Goal: Task Accomplishment & Management: Manage account settings

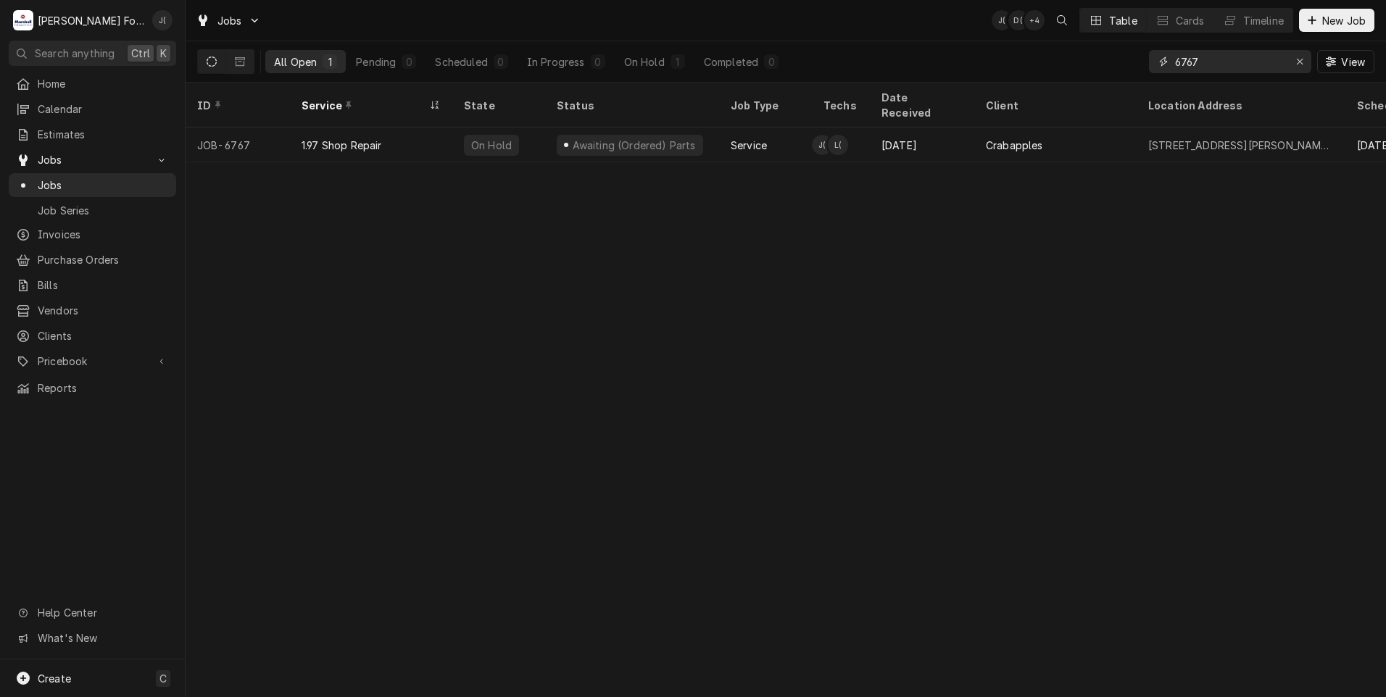
click at [1296, 59] on div "Erase input" at bounding box center [1299, 61] width 14 height 14
click at [1278, 61] on input "Dynamic Content Wrapper" at bounding box center [1243, 61] width 136 height 23
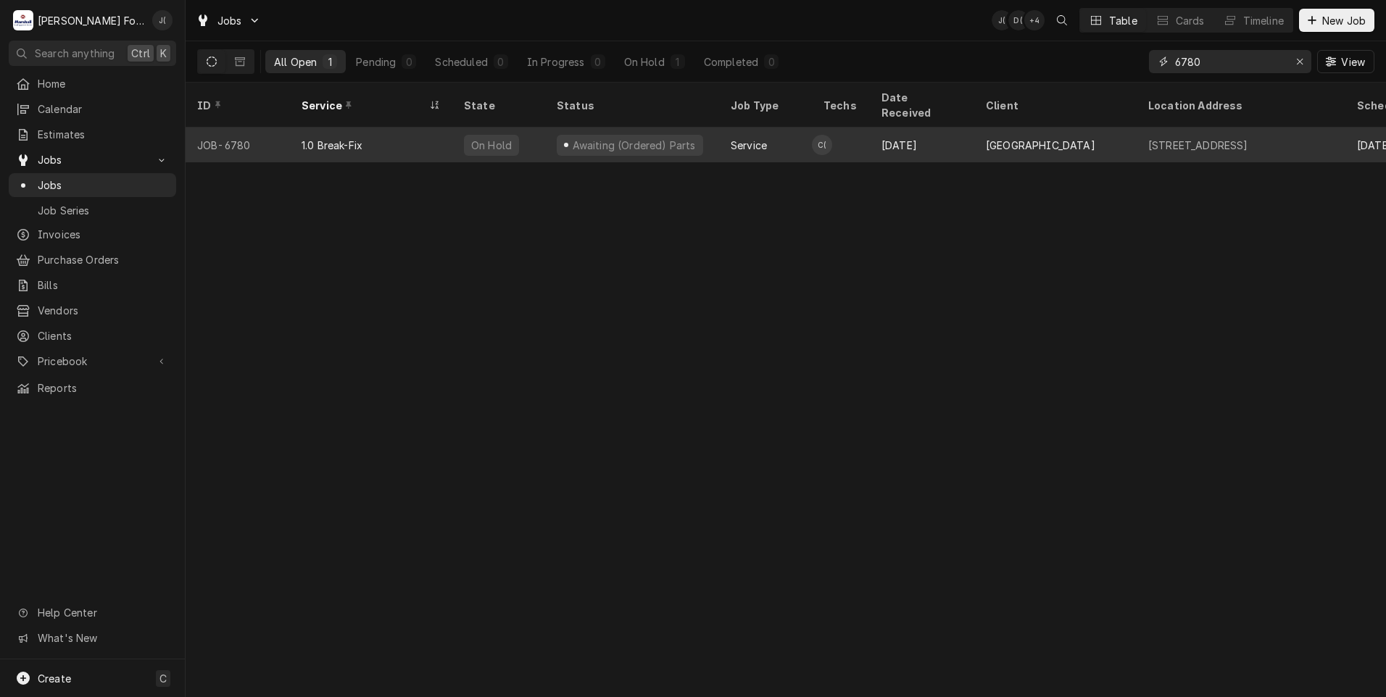
type input "6780"
click at [700, 128] on div "Awaiting (Ordered) Parts" at bounding box center [632, 145] width 174 height 35
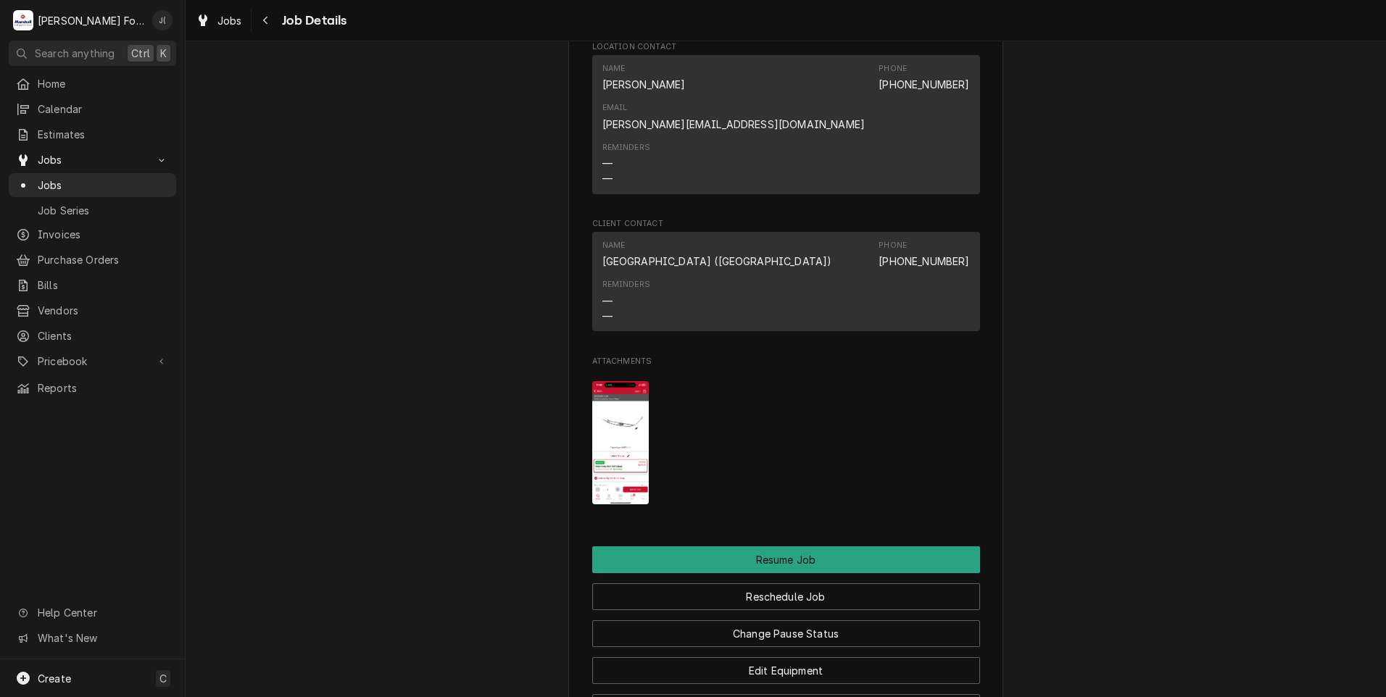
scroll to position [4059, 0]
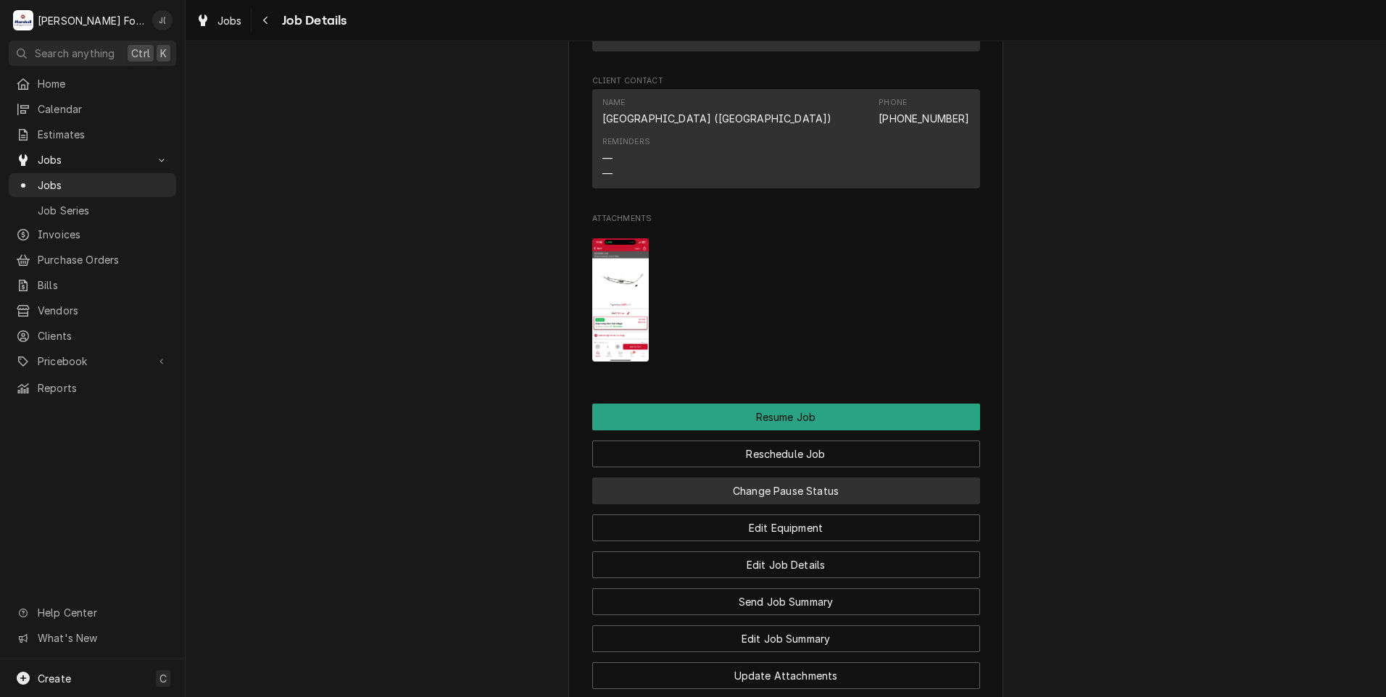
click at [789, 478] on button "Change Pause Status" at bounding box center [786, 491] width 388 height 27
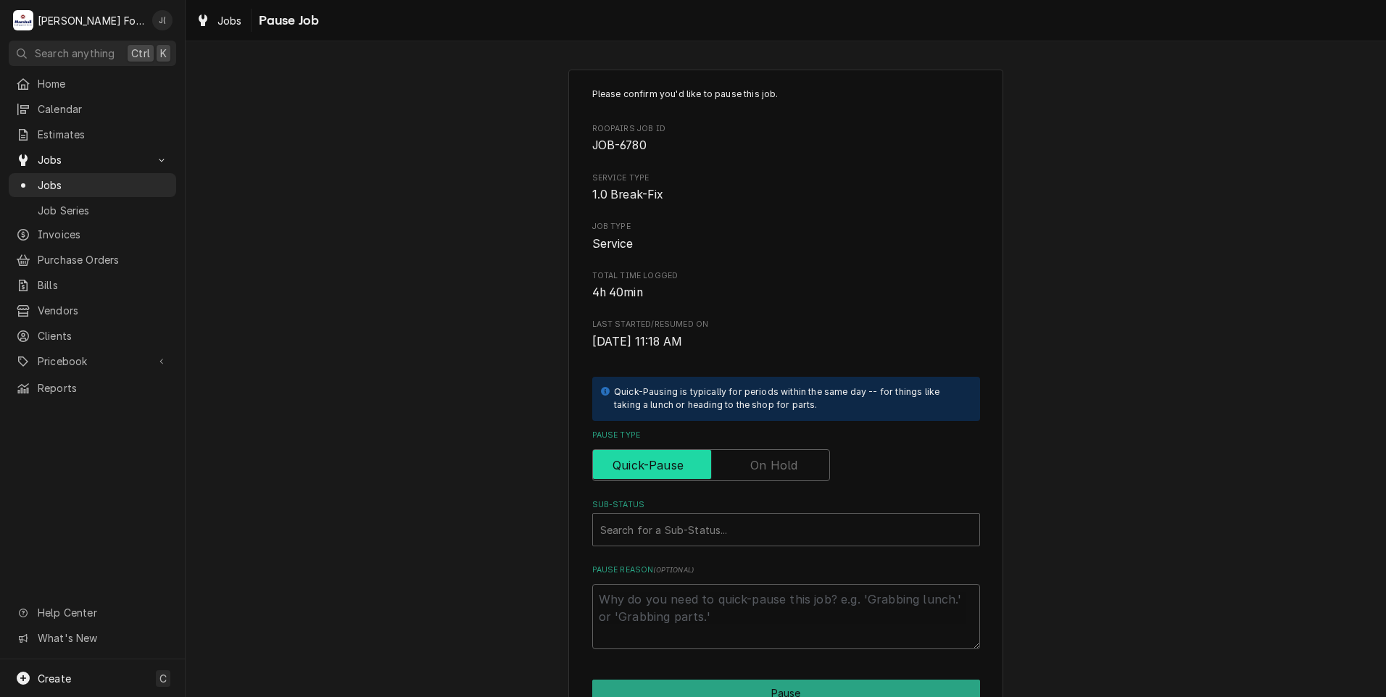
click at [775, 456] on input "Pause Type" at bounding box center [711, 465] width 225 height 32
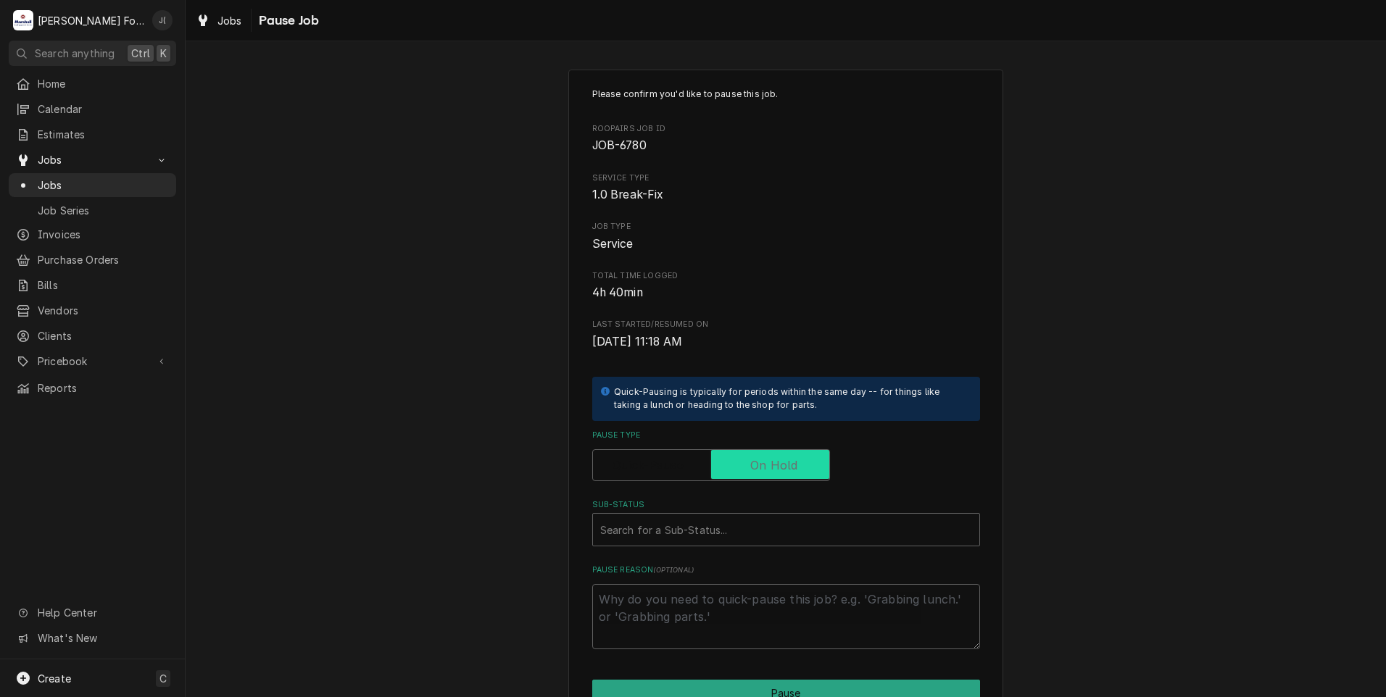
checkbox input "true"
click at [719, 533] on div "Sub-Status" at bounding box center [786, 530] width 372 height 26
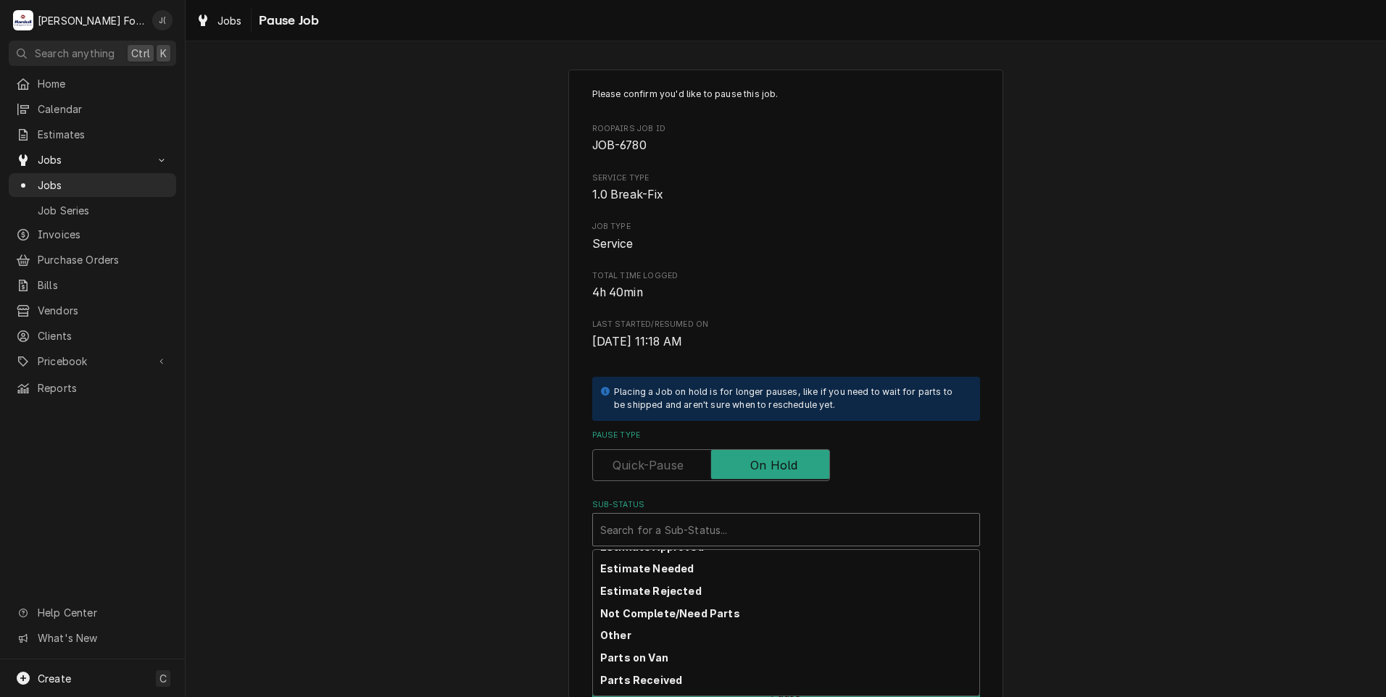
scroll to position [231, 0]
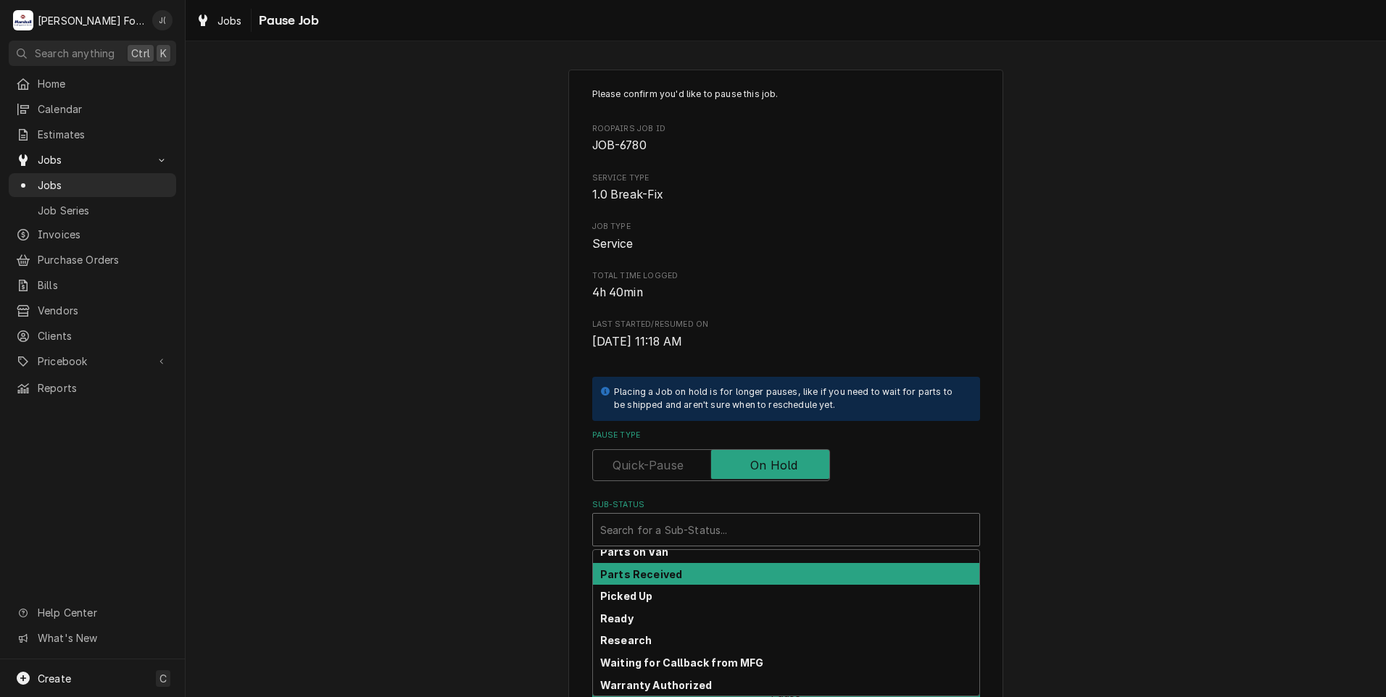
click at [722, 581] on div "Parts Received" at bounding box center [786, 574] width 386 height 22
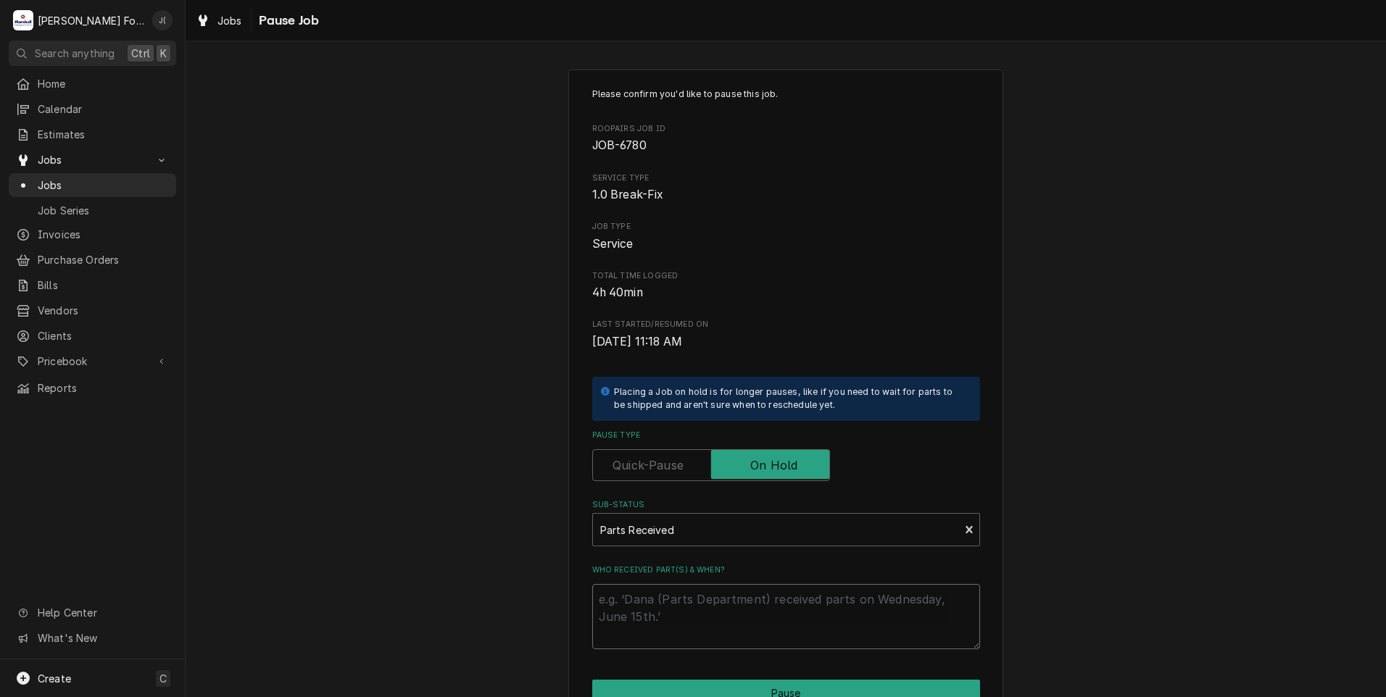
click at [719, 602] on textarea "Who received part(s) & when?" at bounding box center [786, 616] width 388 height 65
type textarea "x"
type textarea "0"
type textarea "x"
type textarea "08"
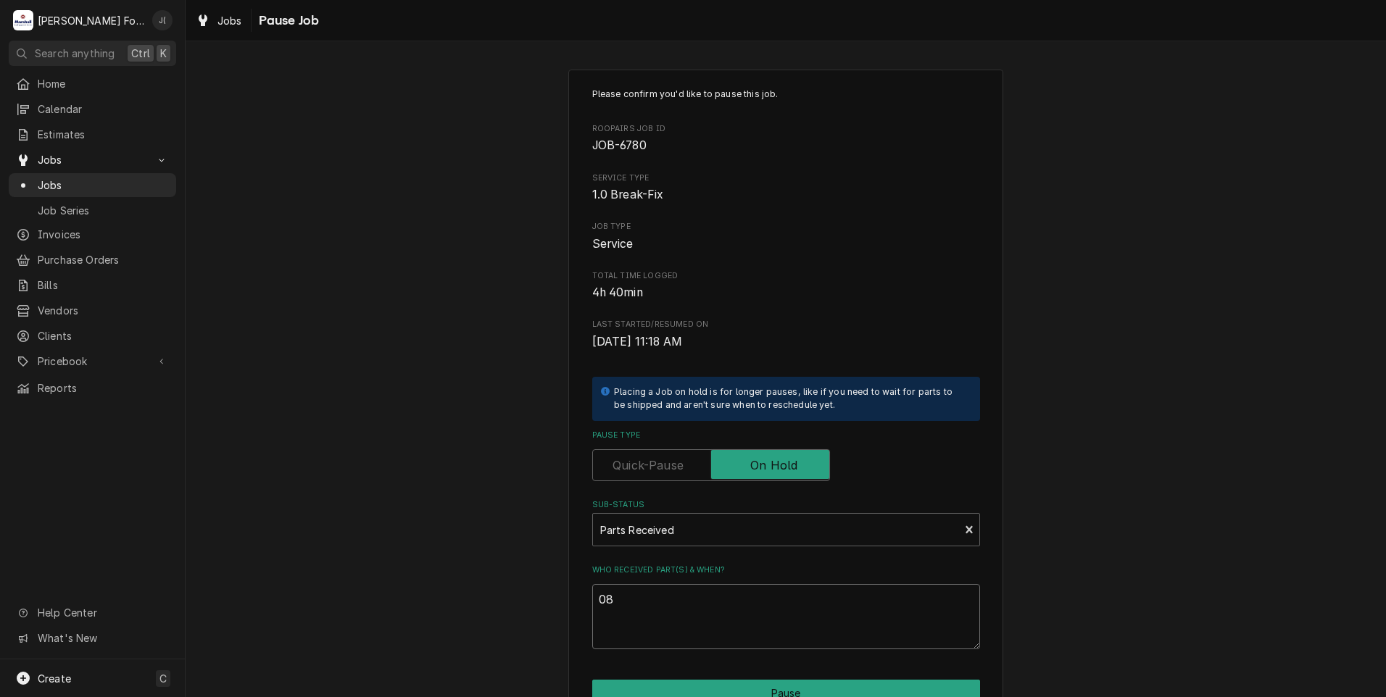
type textarea "x"
type textarea "08/"
type textarea "x"
type textarea "08/2"
type textarea "x"
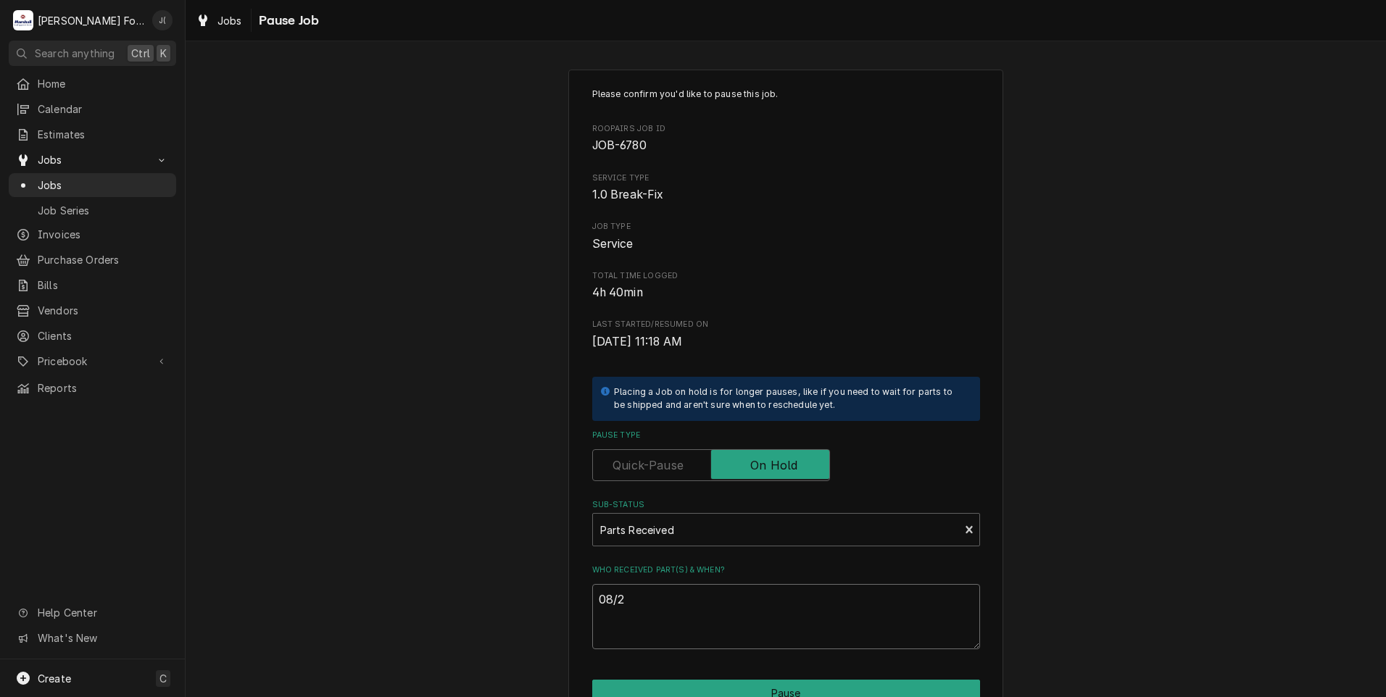
type textarea "08/26"
type textarea "x"
type textarea "08/26/"
type textarea "x"
type textarea "08/26/2"
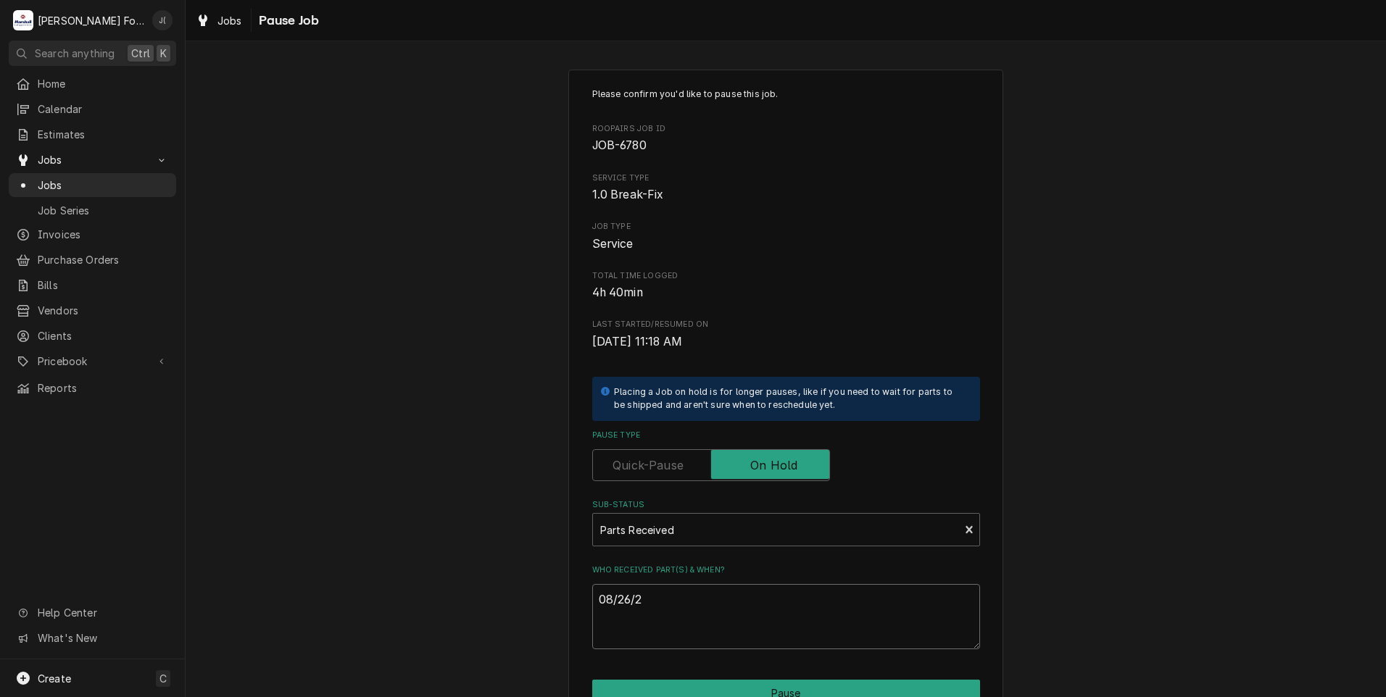
type textarea "x"
type textarea "08/26/20"
type textarea "x"
type textarea "08/26/202"
type textarea "x"
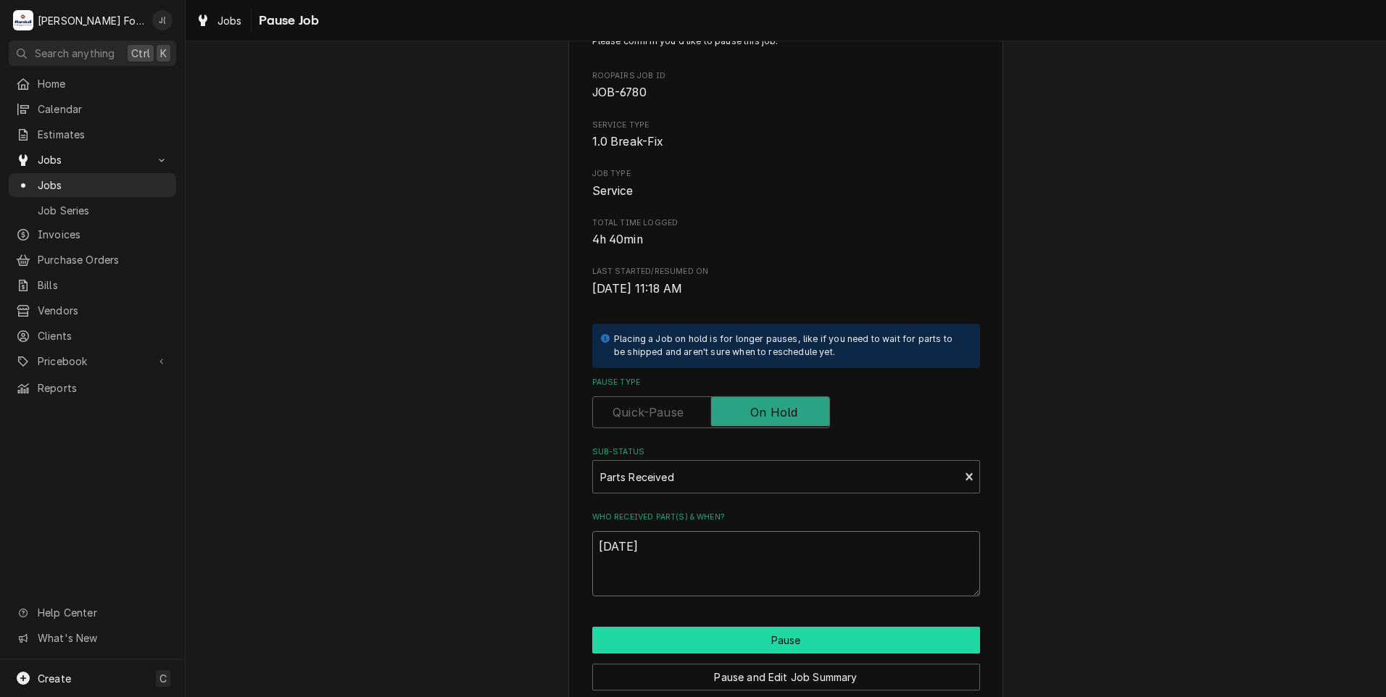
scroll to position [115, 0]
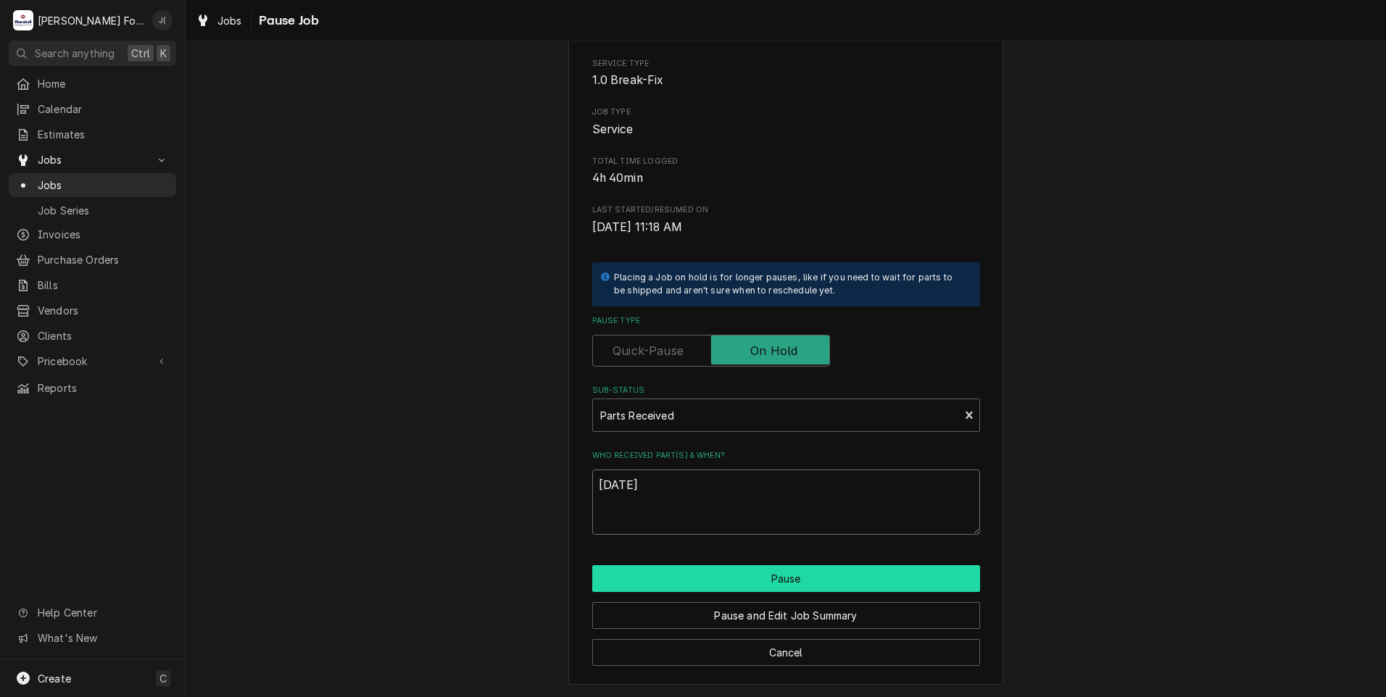
type textarea "[DATE]"
click at [813, 578] on button "Pause" at bounding box center [786, 578] width 388 height 27
type textarea "x"
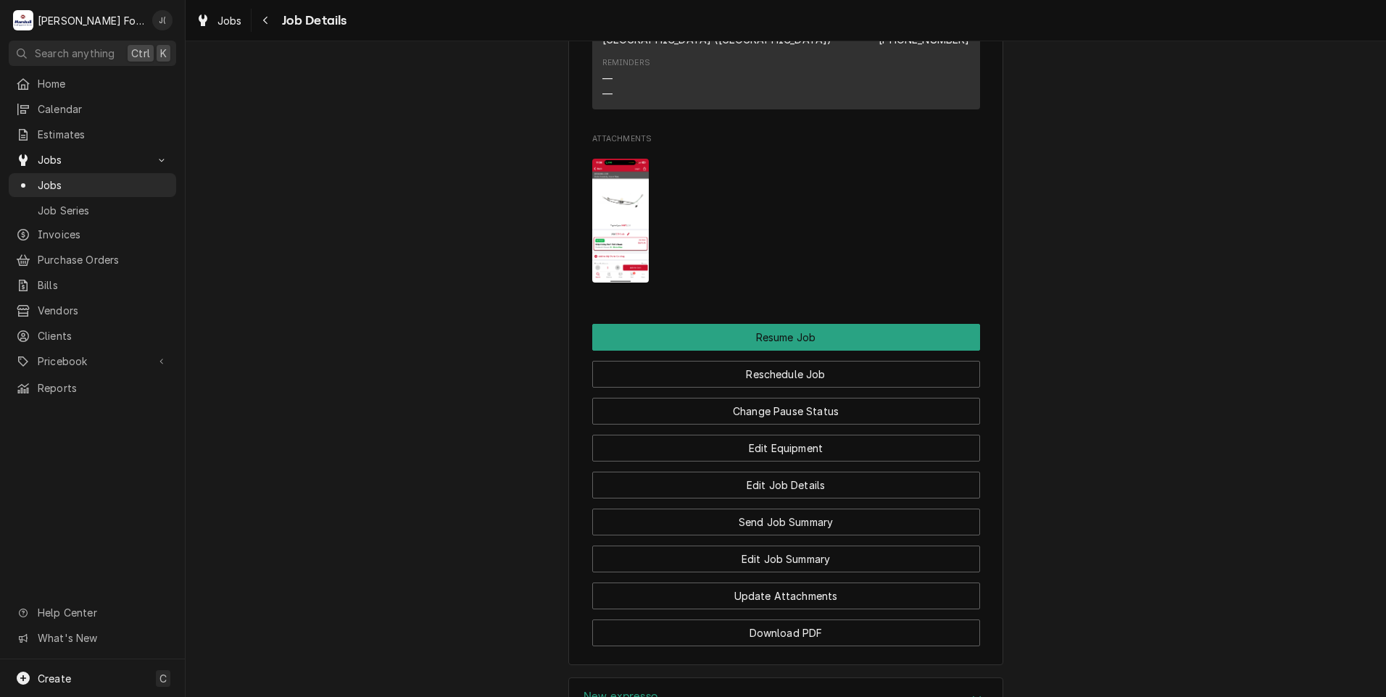
scroll to position [4131, 0]
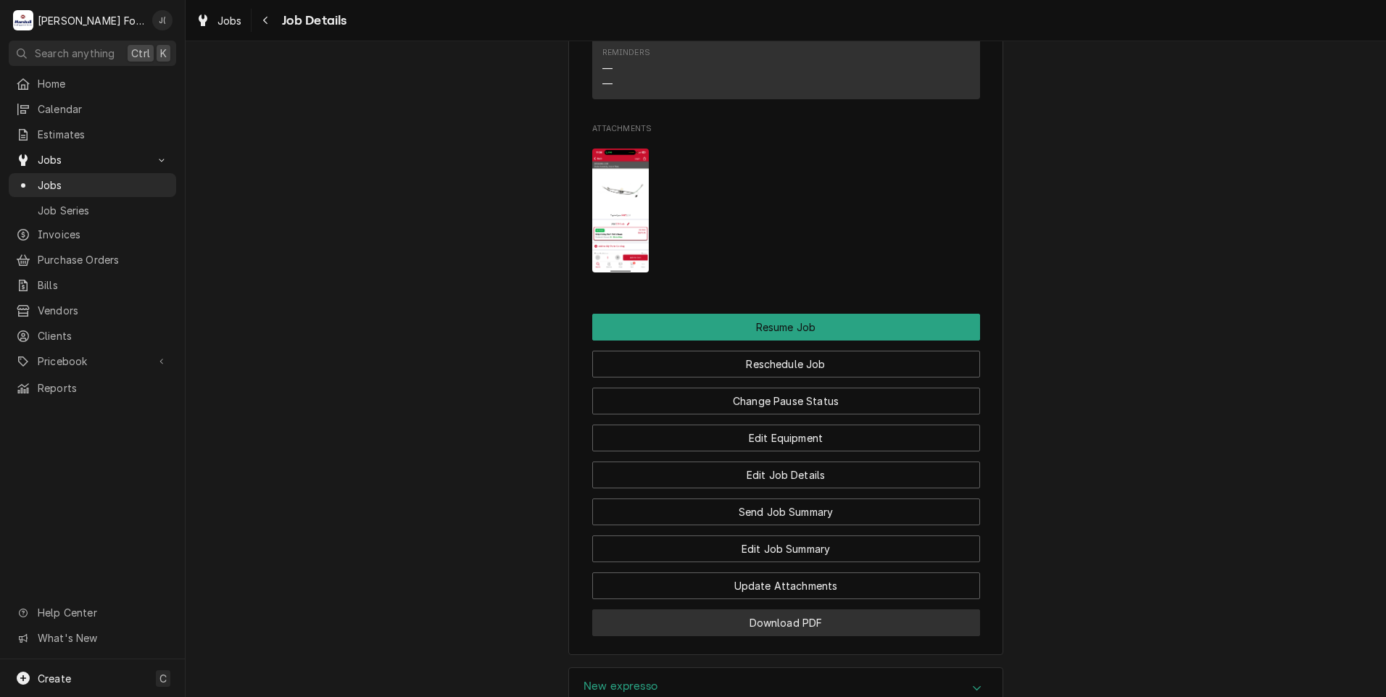
click at [790, 610] on button "Download PDF" at bounding box center [786, 623] width 388 height 27
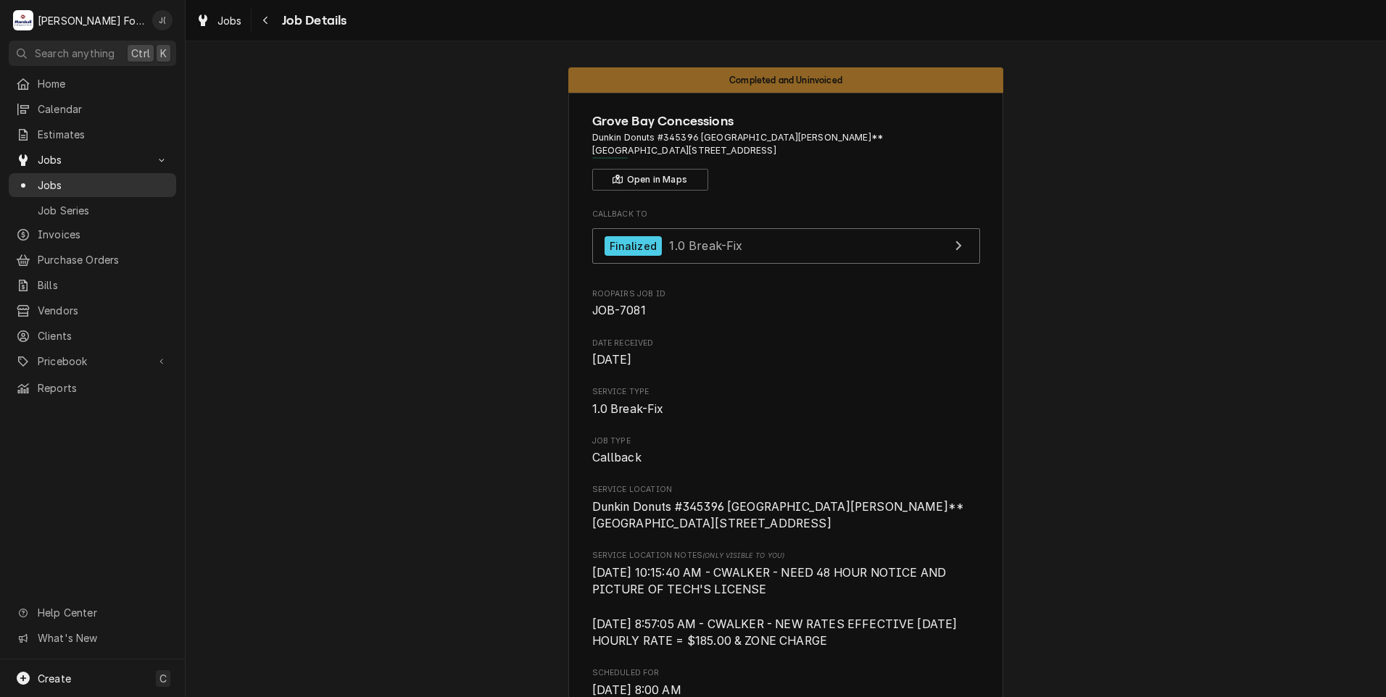
click at [81, 182] on span "Jobs" at bounding box center [103, 185] width 131 height 15
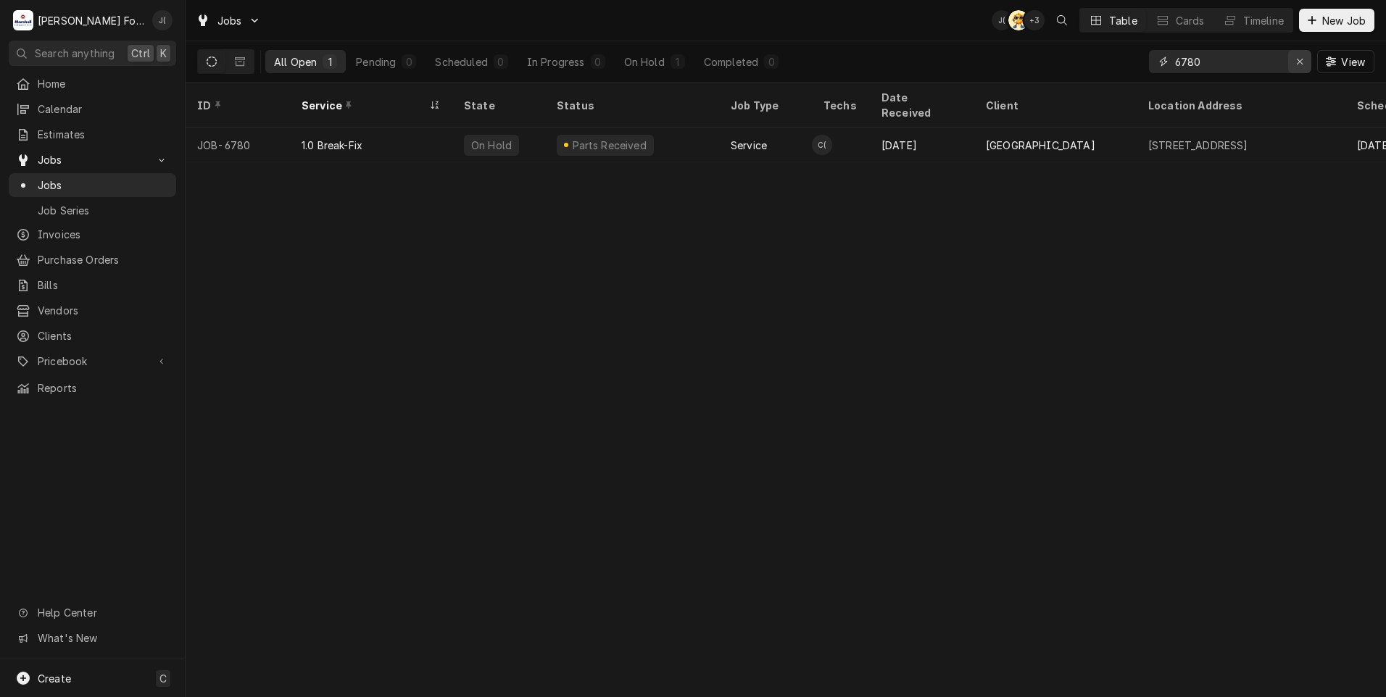
click at [1302, 62] on icon "Erase input" at bounding box center [1300, 62] width 8 height 10
click at [1288, 62] on input "Dynamic Content Wrapper" at bounding box center [1243, 61] width 136 height 23
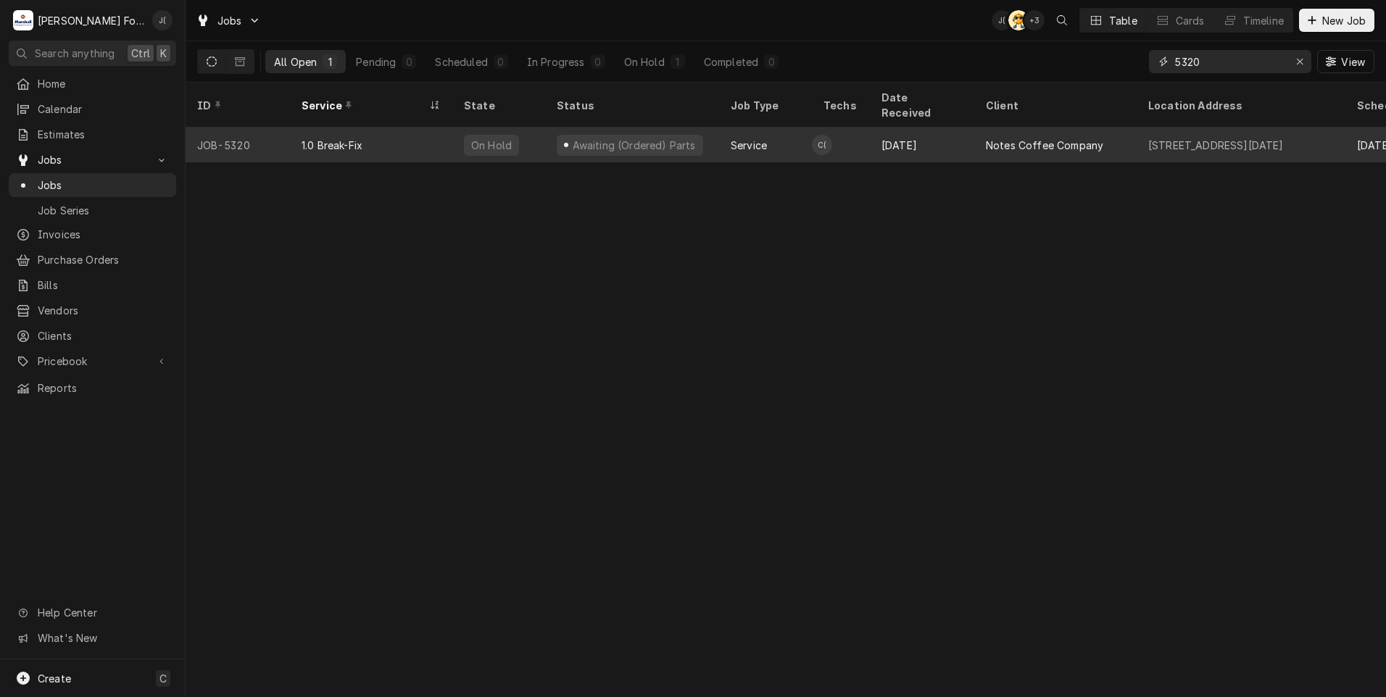
type input "5320"
click at [607, 135] on div "Awaiting (Ordered) Parts" at bounding box center [630, 145] width 146 height 21
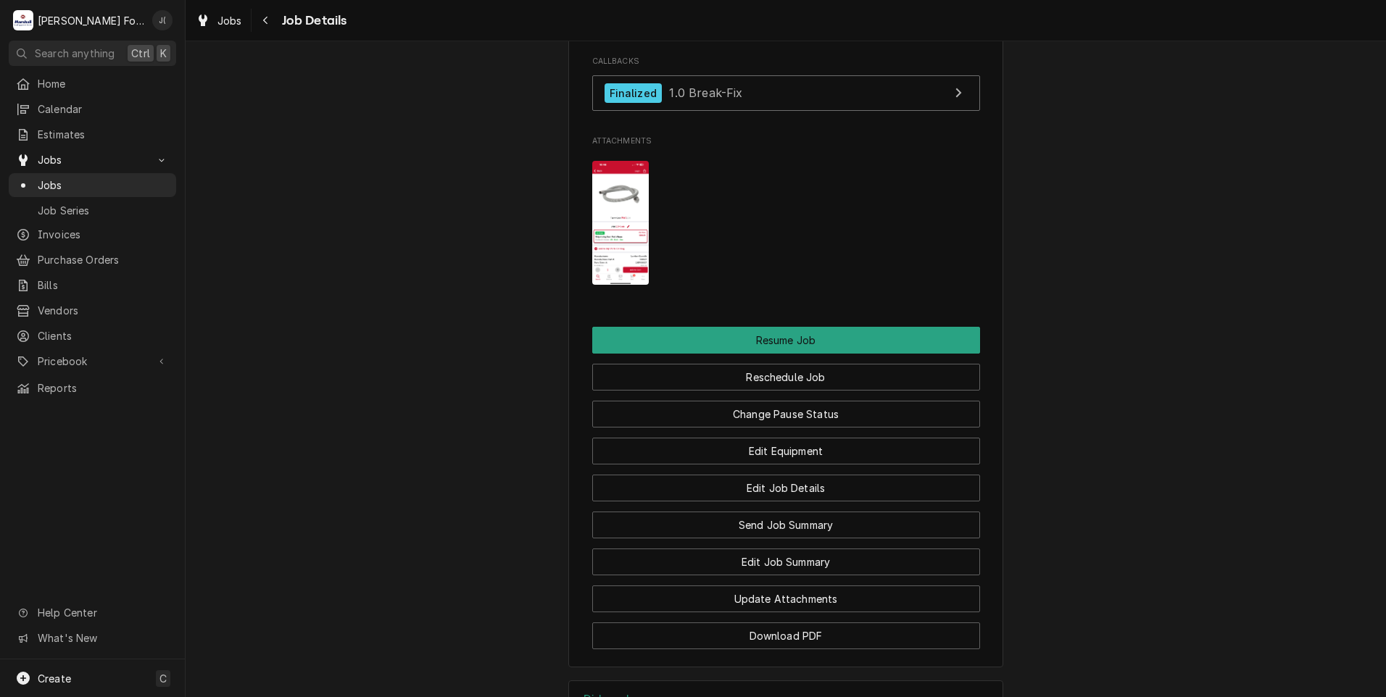
scroll to position [1812, 0]
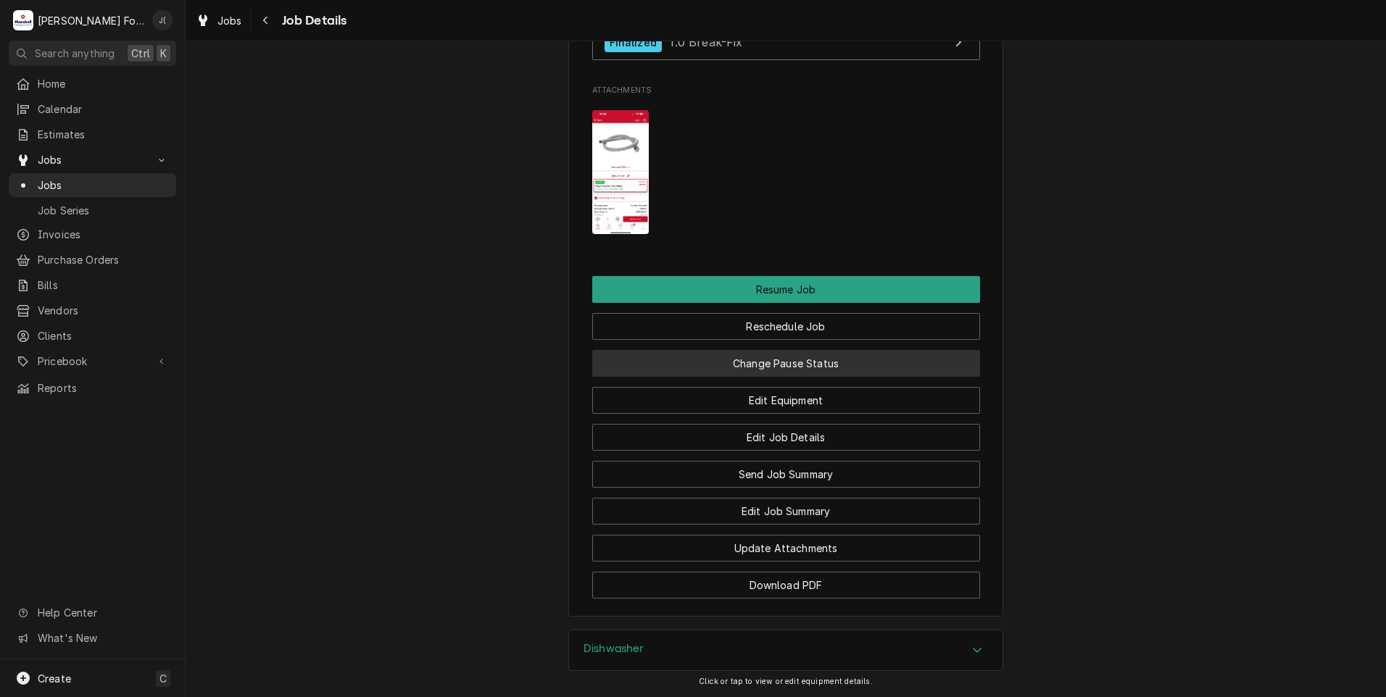
click at [829, 377] on button "Change Pause Status" at bounding box center [786, 363] width 388 height 27
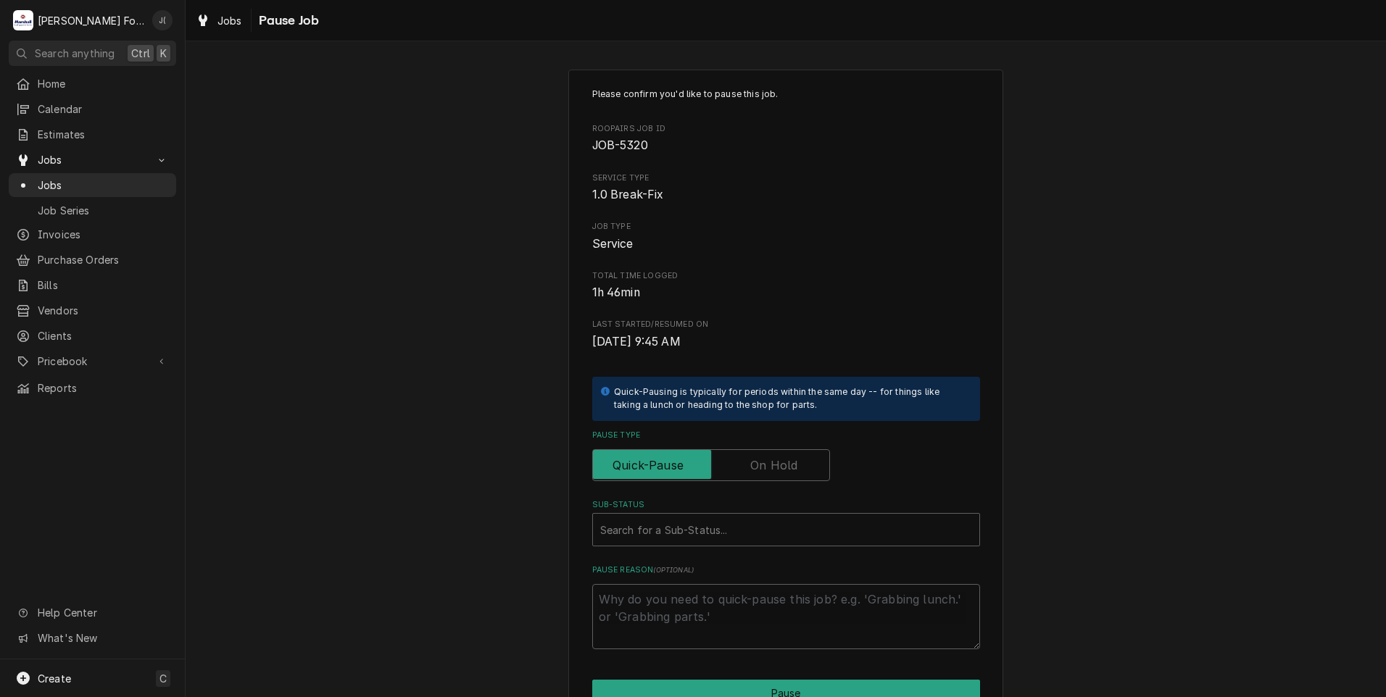
click at [778, 464] on label "Pause Type" at bounding box center [711, 465] width 238 height 32
click at [778, 464] on input "Pause Type" at bounding box center [711, 465] width 225 height 32
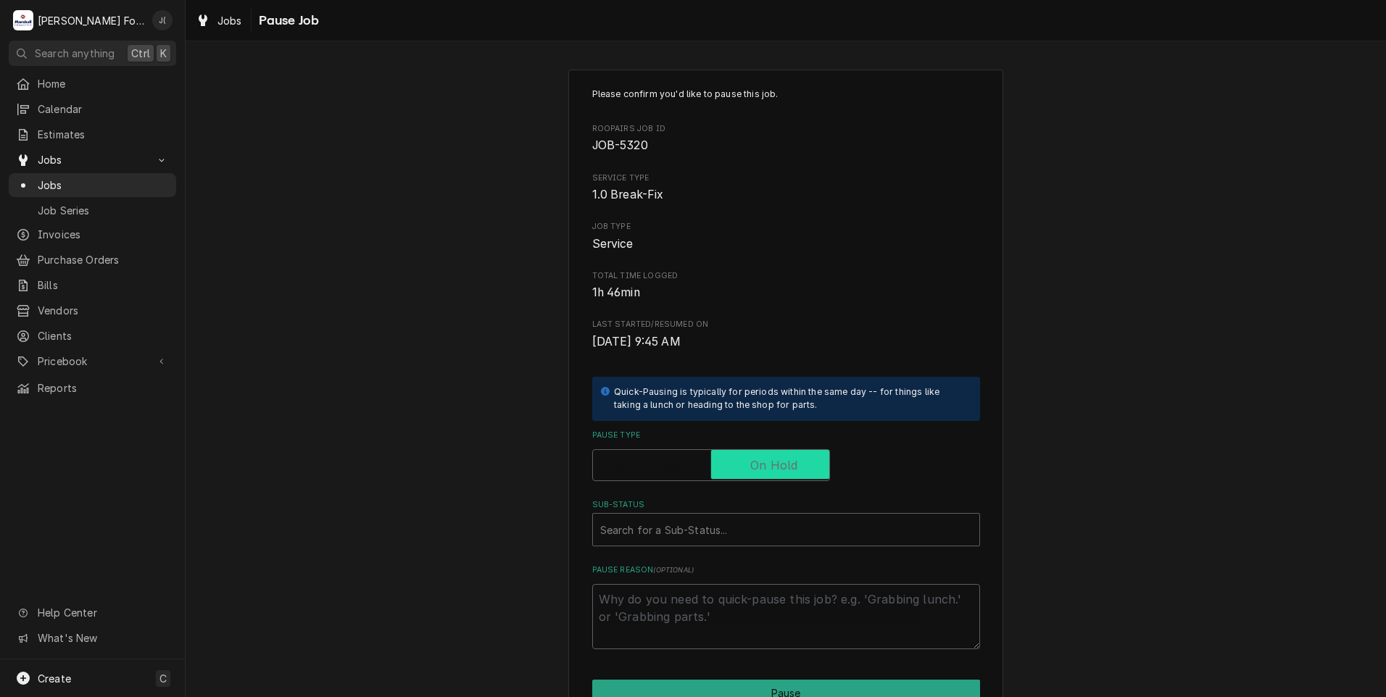
checkbox input "true"
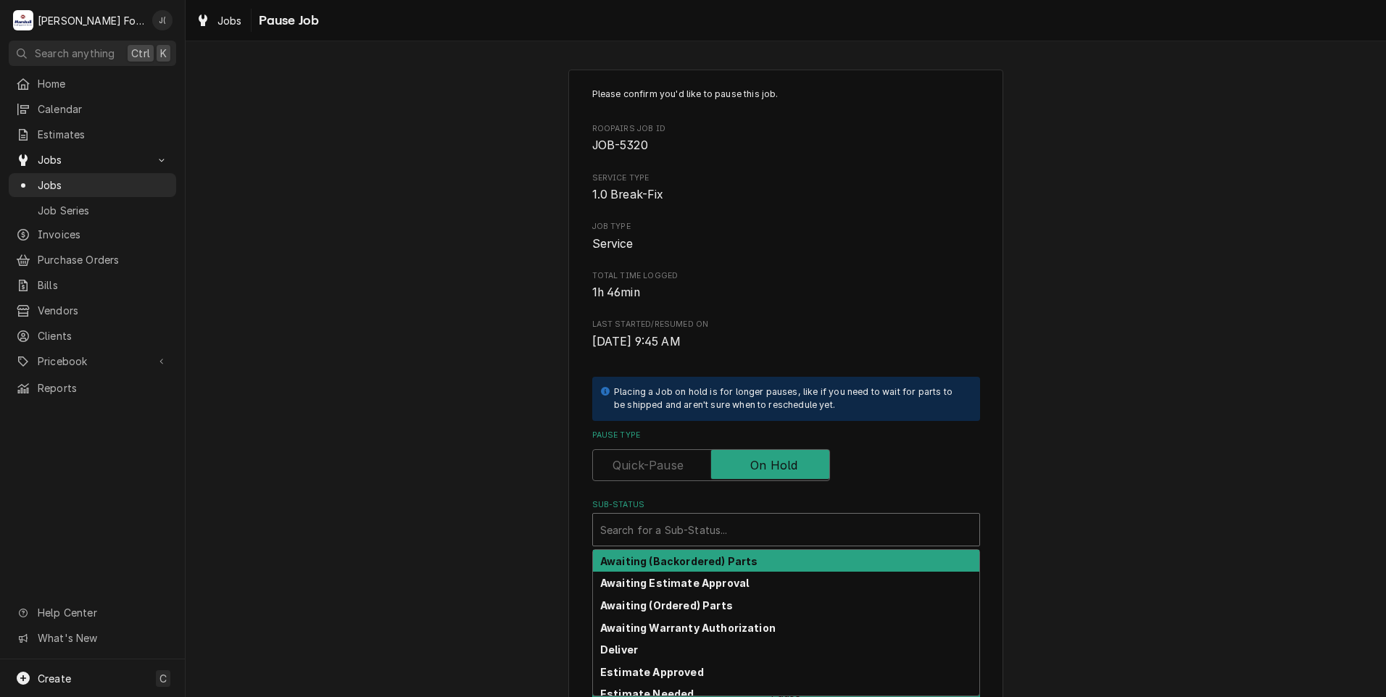
click at [755, 521] on div "Sub-Status" at bounding box center [786, 530] width 372 height 26
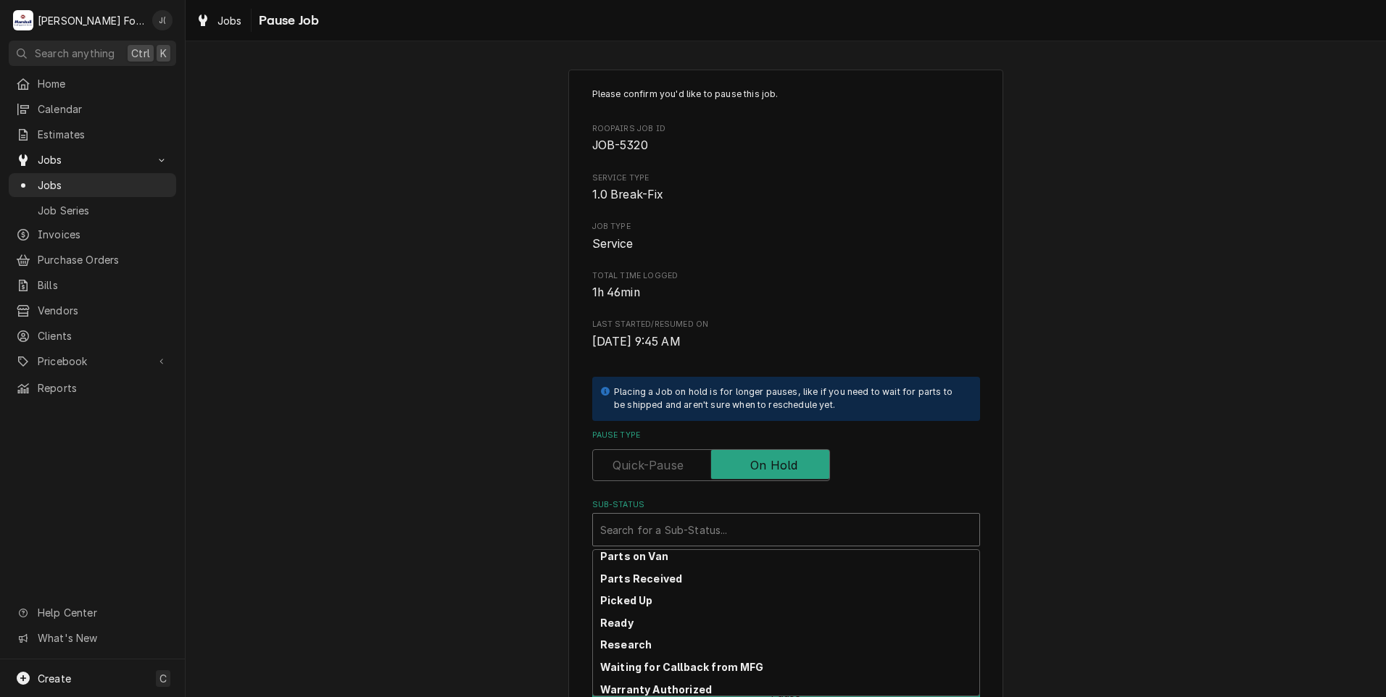
scroll to position [231, 0]
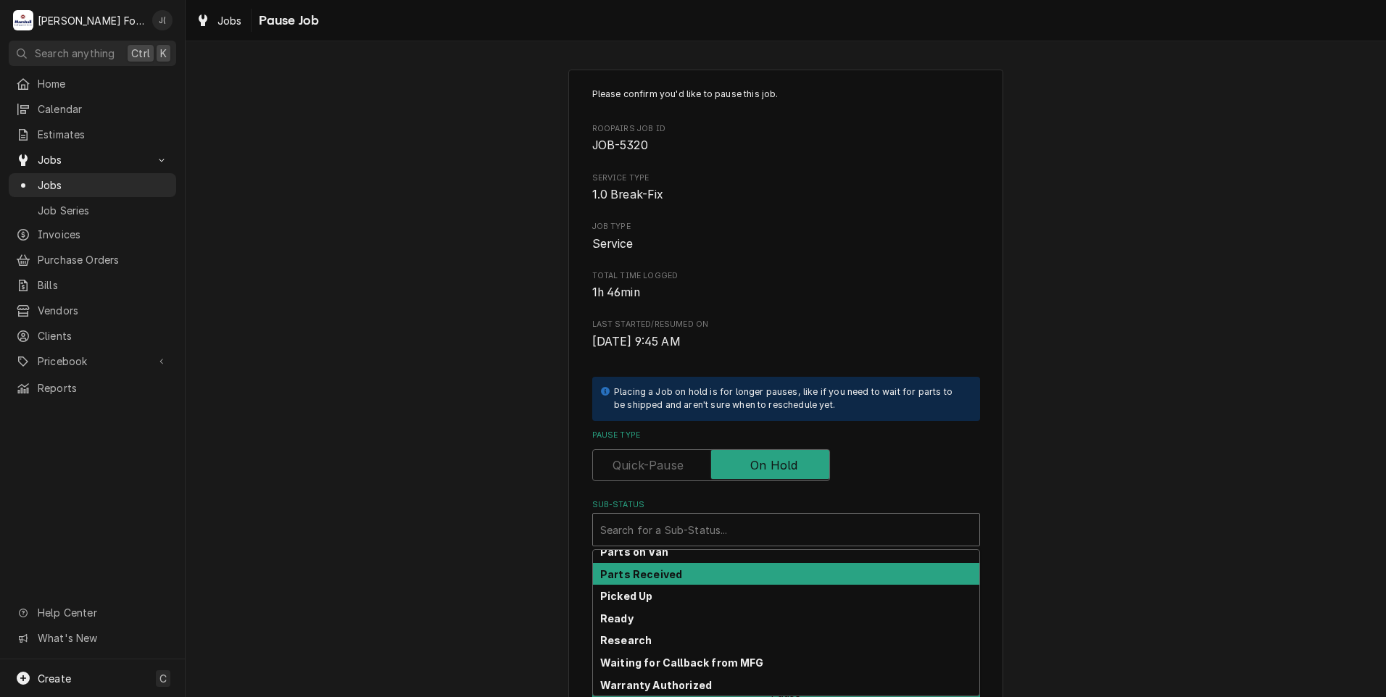
click at [680, 573] on div "Parts Received" at bounding box center [786, 574] width 386 height 22
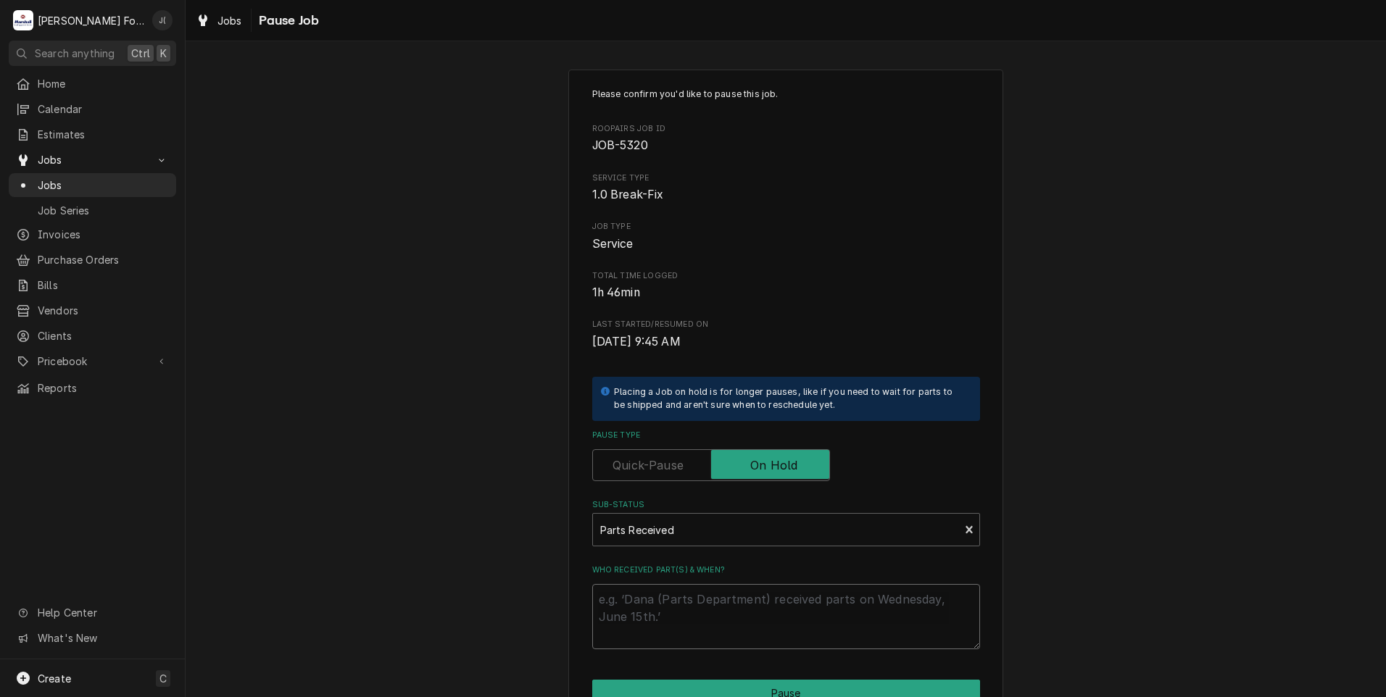
click at [692, 620] on textarea "Who received part(s) & when?" at bounding box center [786, 616] width 388 height 65
type textarea "x"
type textarea "0"
type textarea "x"
type textarea "08"
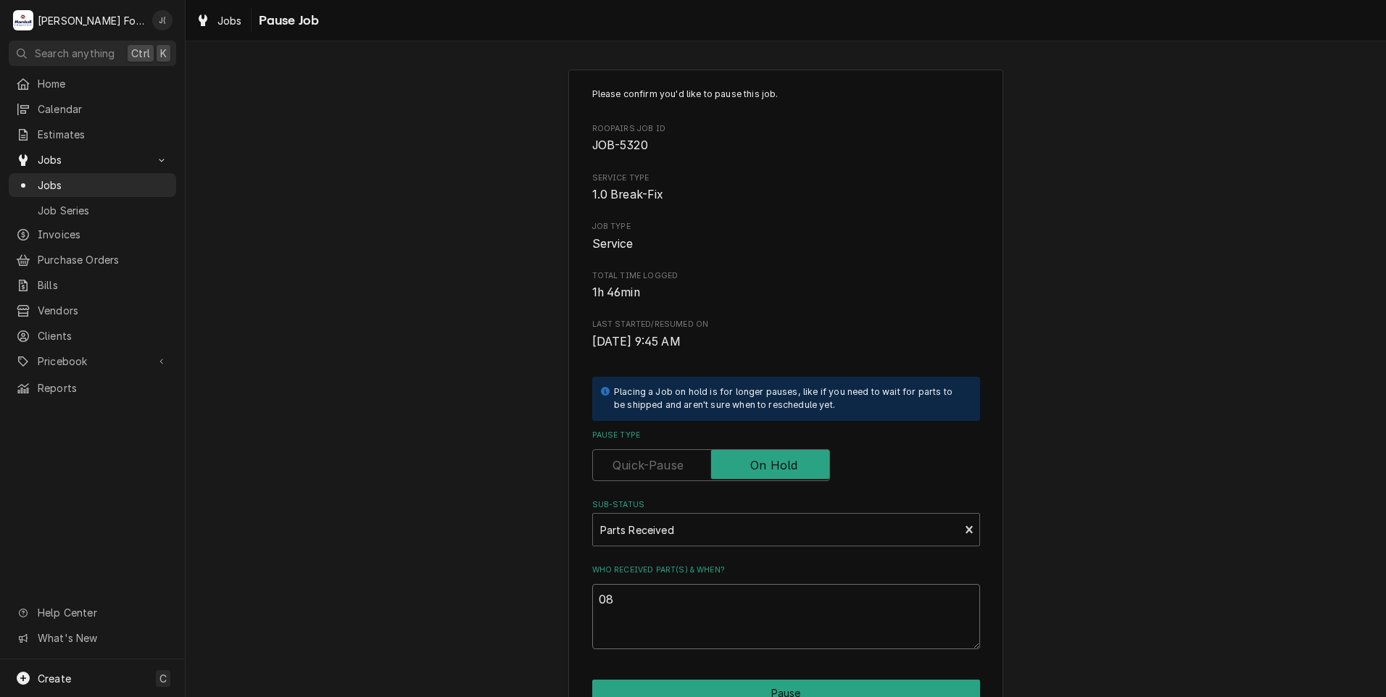
type textarea "x"
type textarea "08/"
type textarea "x"
type textarea "08/2"
type textarea "x"
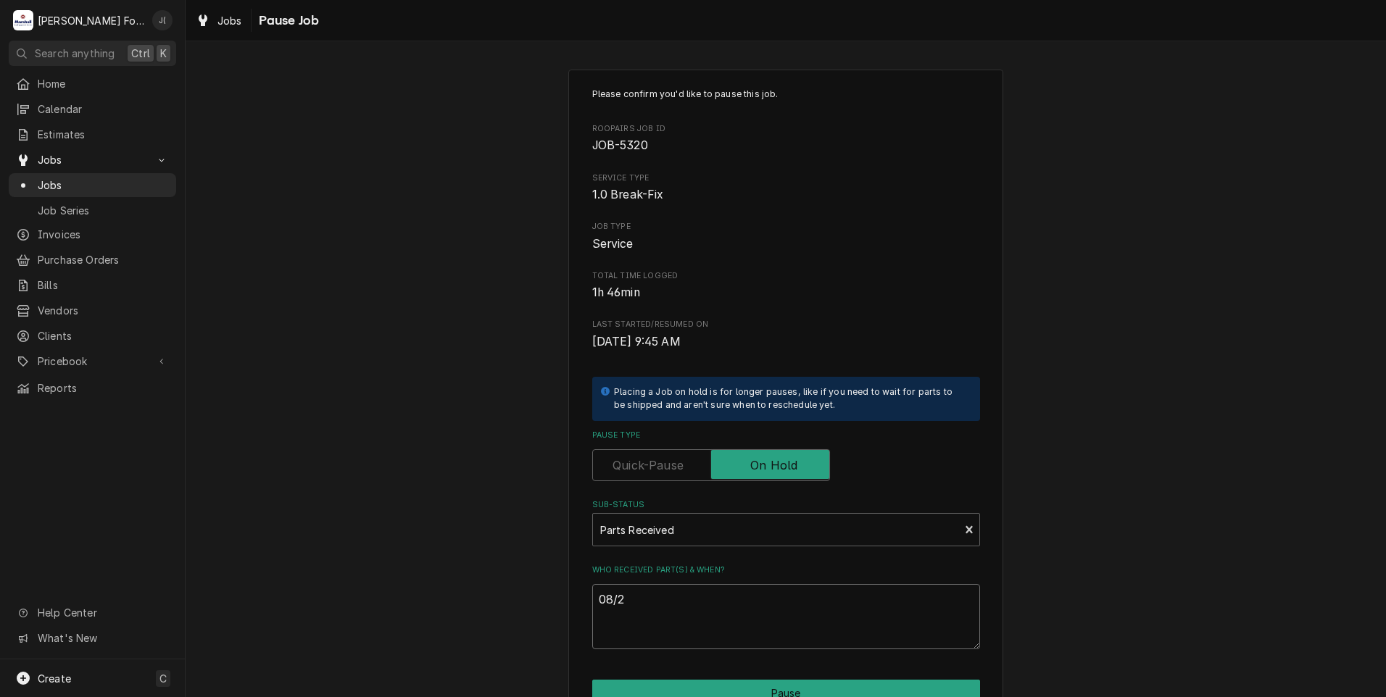
type textarea "08/26"
type textarea "x"
type textarea "08/26/"
type textarea "x"
type textarea "08/26/2"
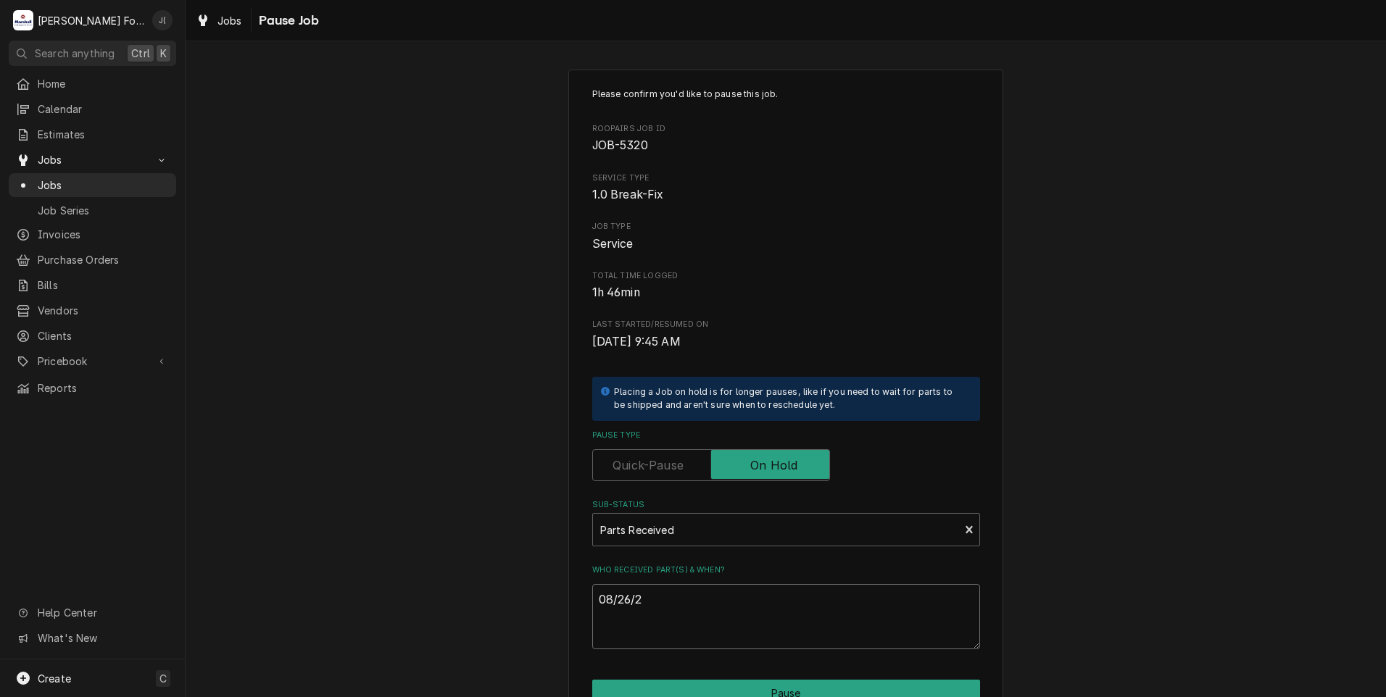
type textarea "x"
type textarea "08/26/20"
type textarea "x"
type textarea "08/26/202"
type textarea "x"
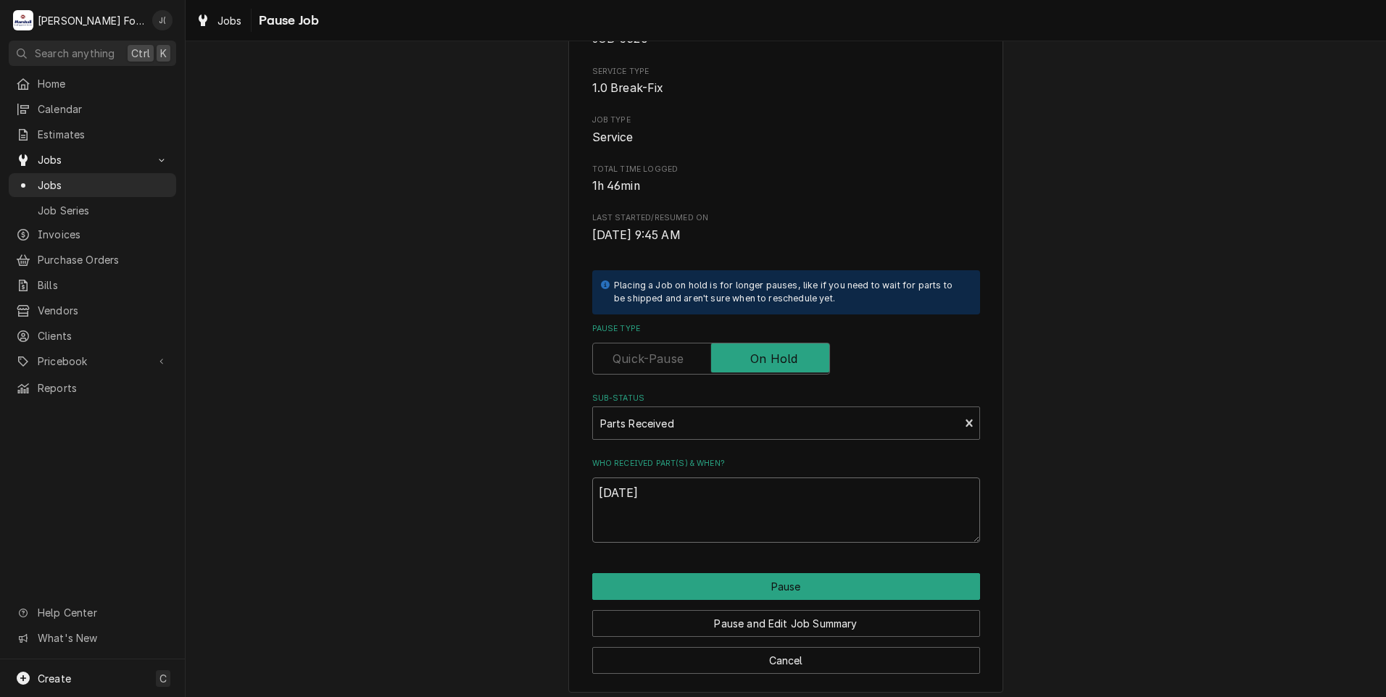
scroll to position [115, 0]
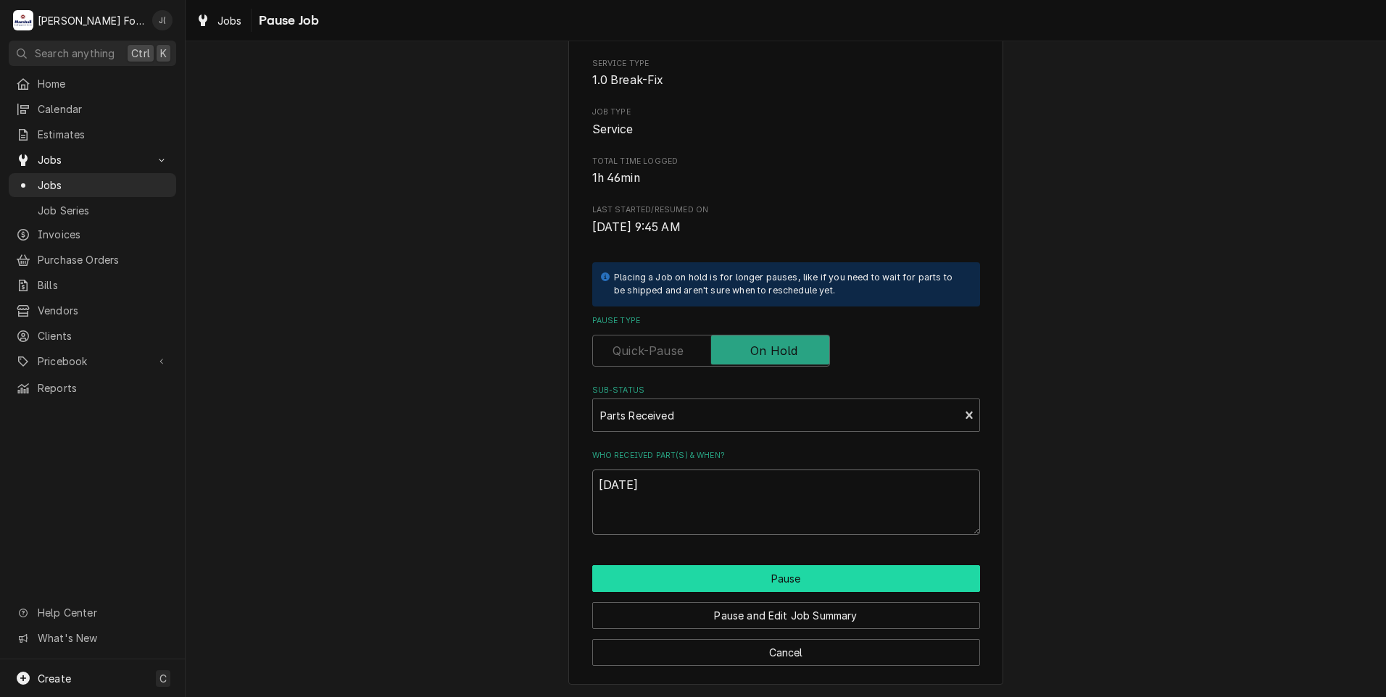
type textarea "08/26/2025"
click at [839, 583] on button "Pause" at bounding box center [786, 578] width 388 height 27
type textarea "x"
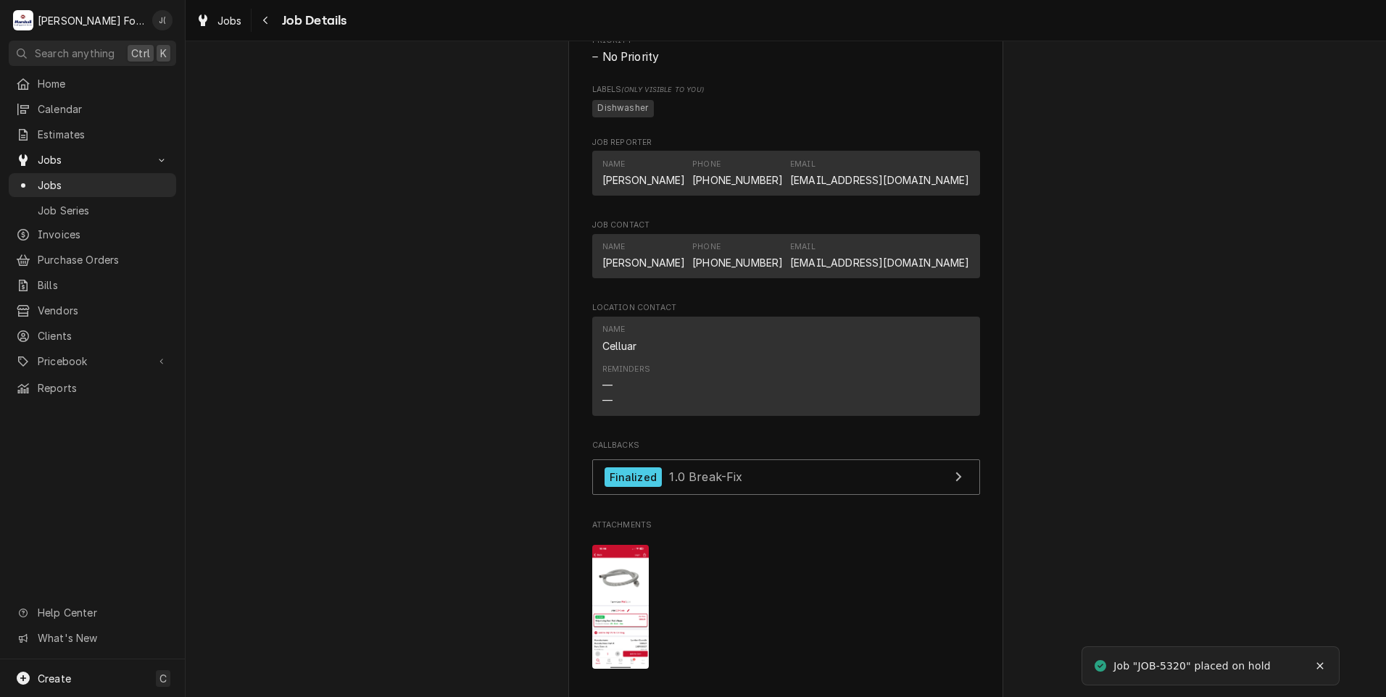
scroll to position [1812, 0]
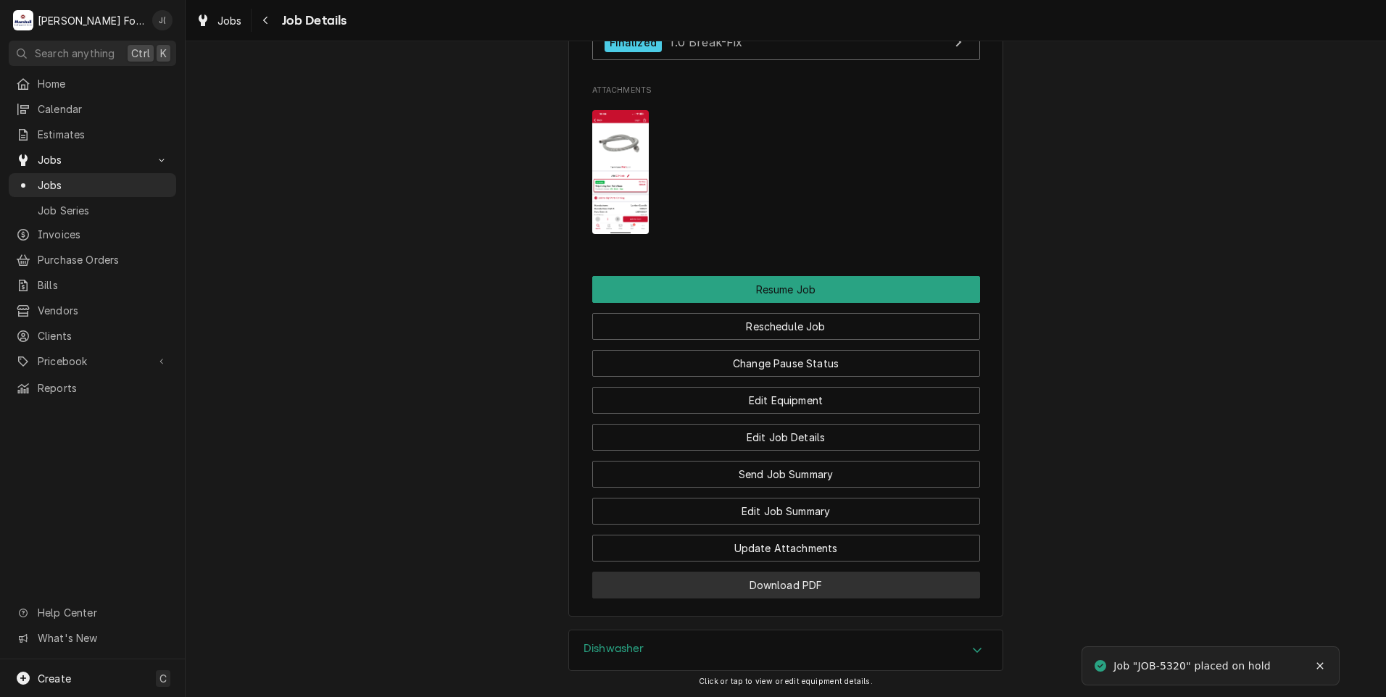
click at [694, 599] on button "Download PDF" at bounding box center [786, 585] width 388 height 27
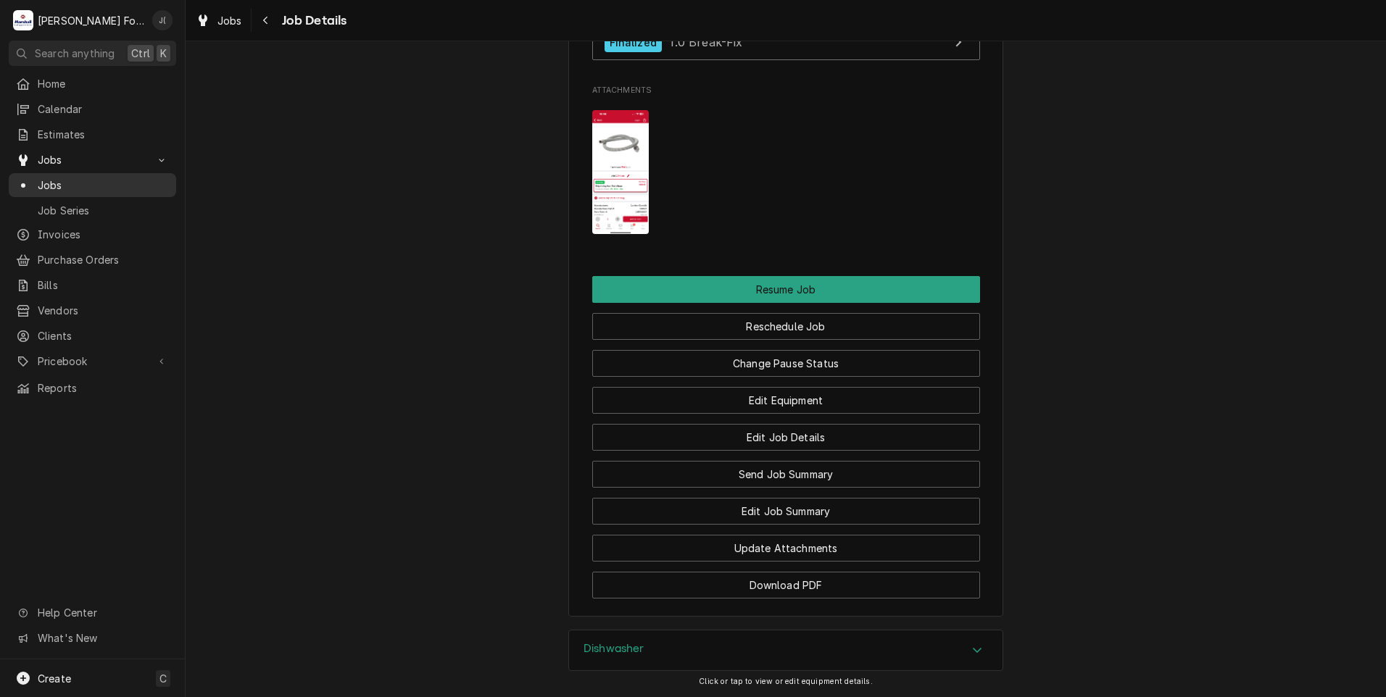
click at [41, 182] on span "Jobs" at bounding box center [103, 185] width 131 height 15
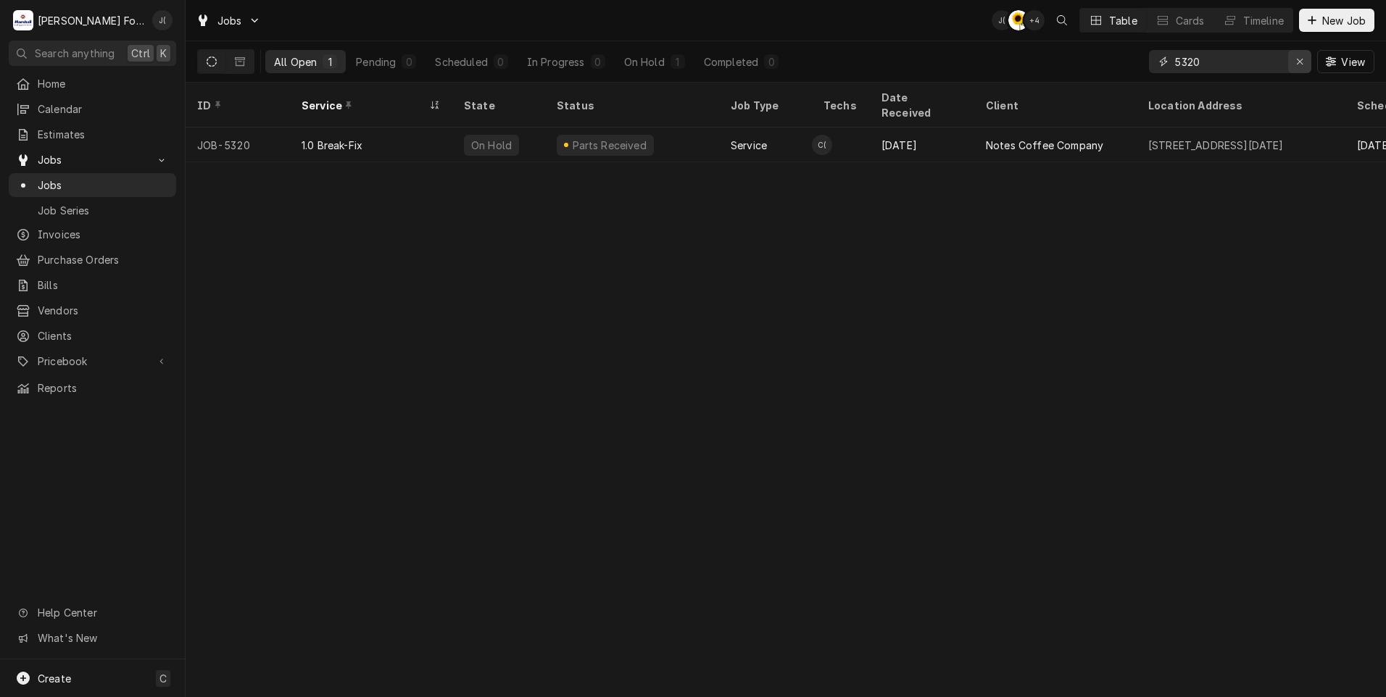
click at [1300, 62] on icon "Erase input" at bounding box center [1300, 62] width 8 height 10
click at [1259, 67] on input "Dynamic Content Wrapper" at bounding box center [1243, 61] width 136 height 23
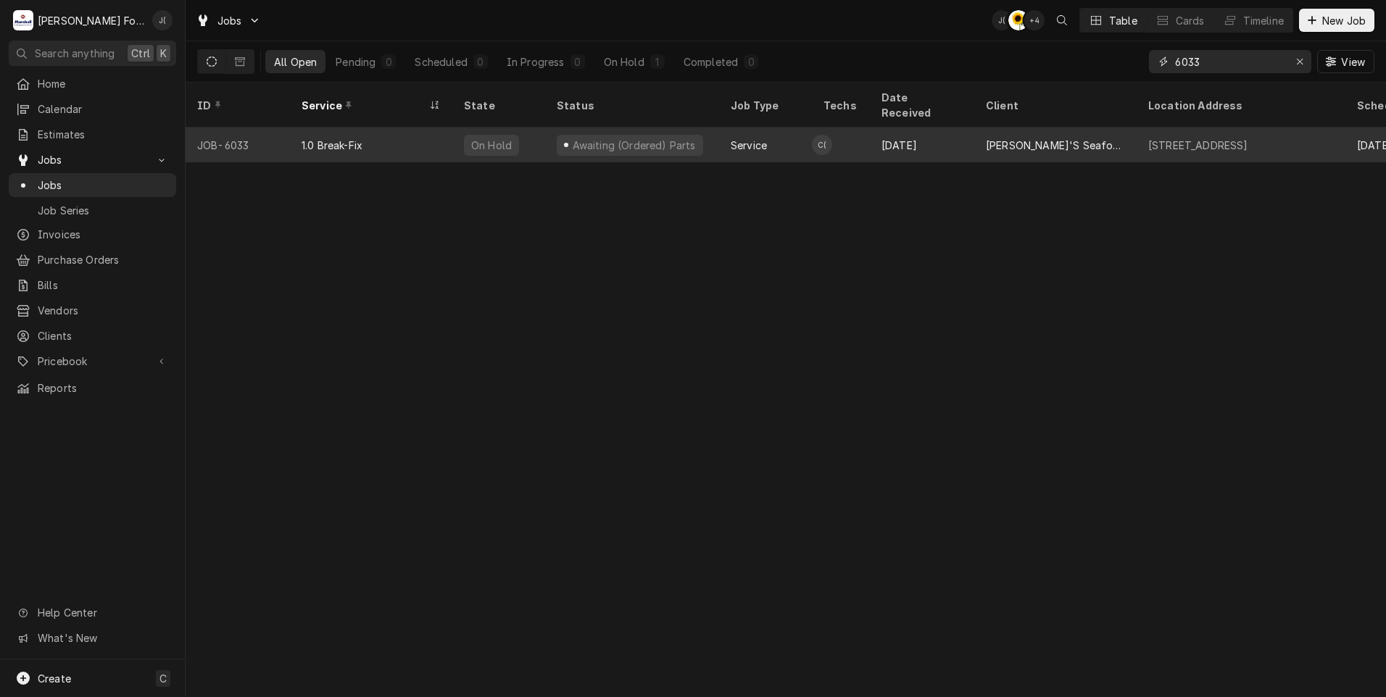
type input "6033"
click at [876, 143] on div "Jun 19" at bounding box center [922, 145] width 104 height 35
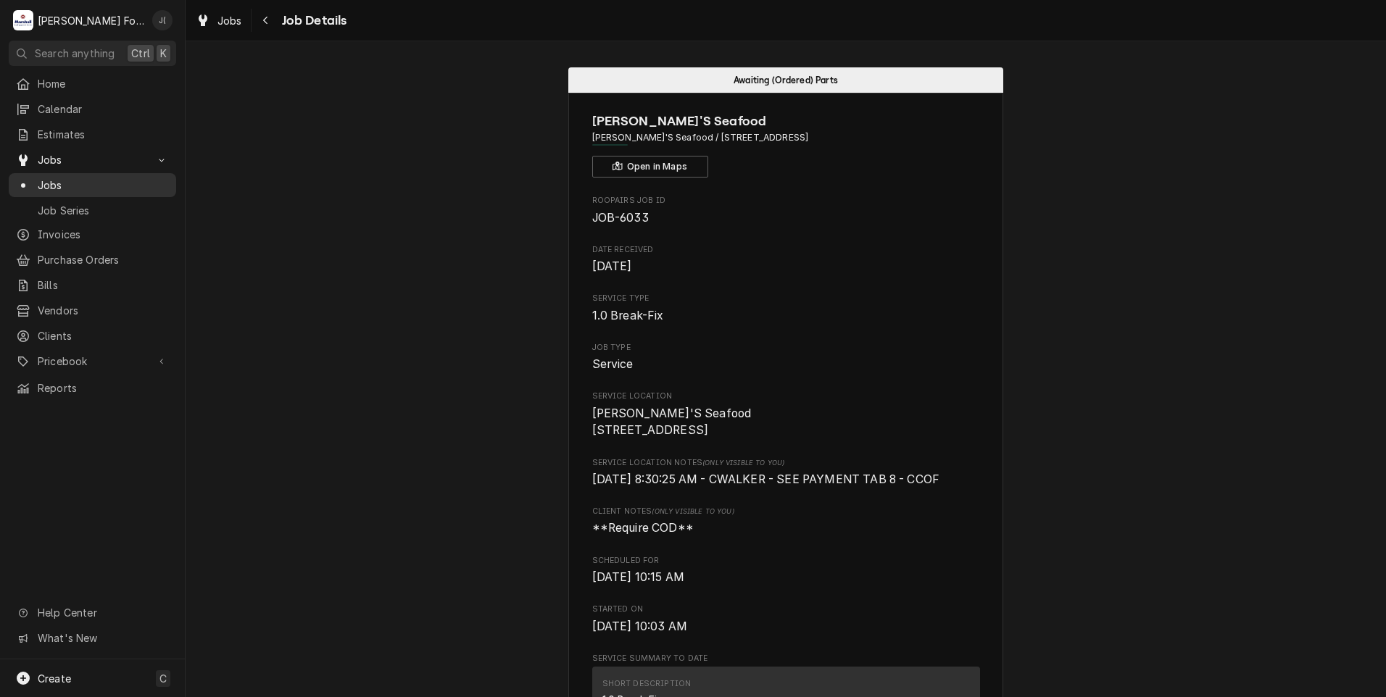
click at [112, 181] on span "Jobs" at bounding box center [103, 185] width 131 height 15
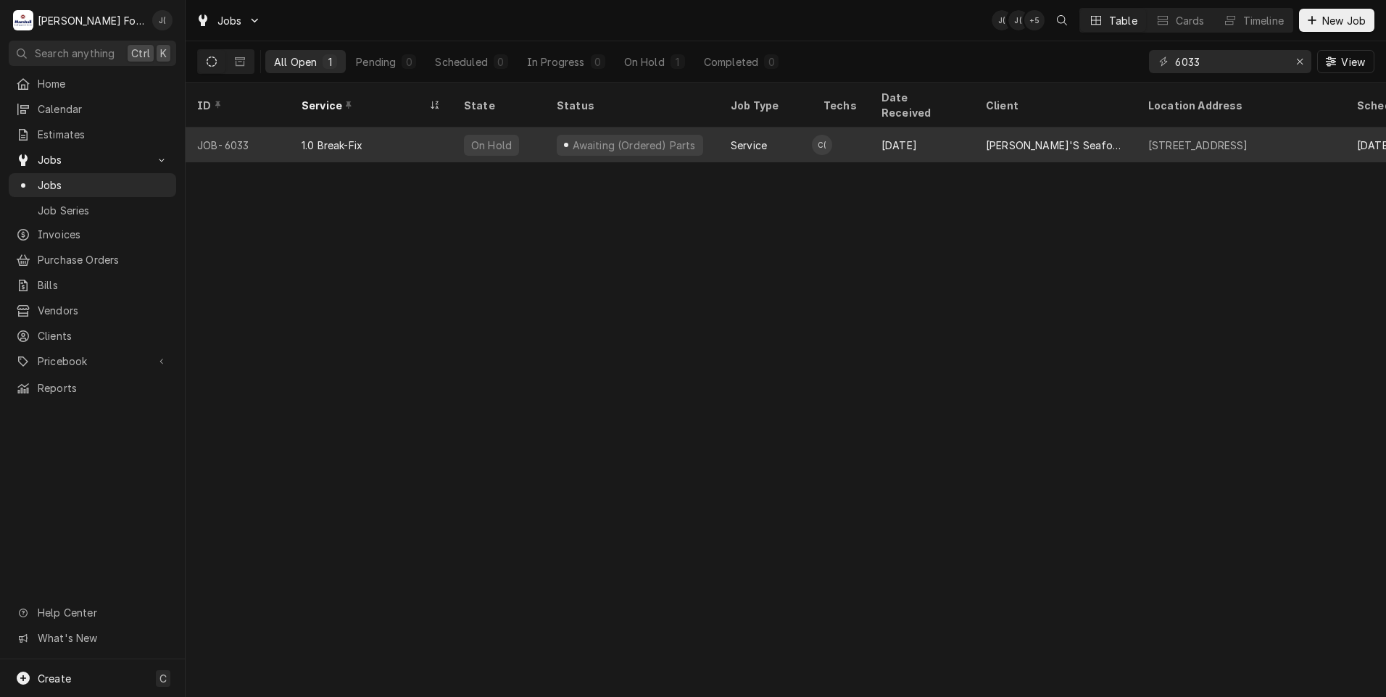
click at [417, 132] on div "1.0 Break-Fix" at bounding box center [371, 145] width 162 height 35
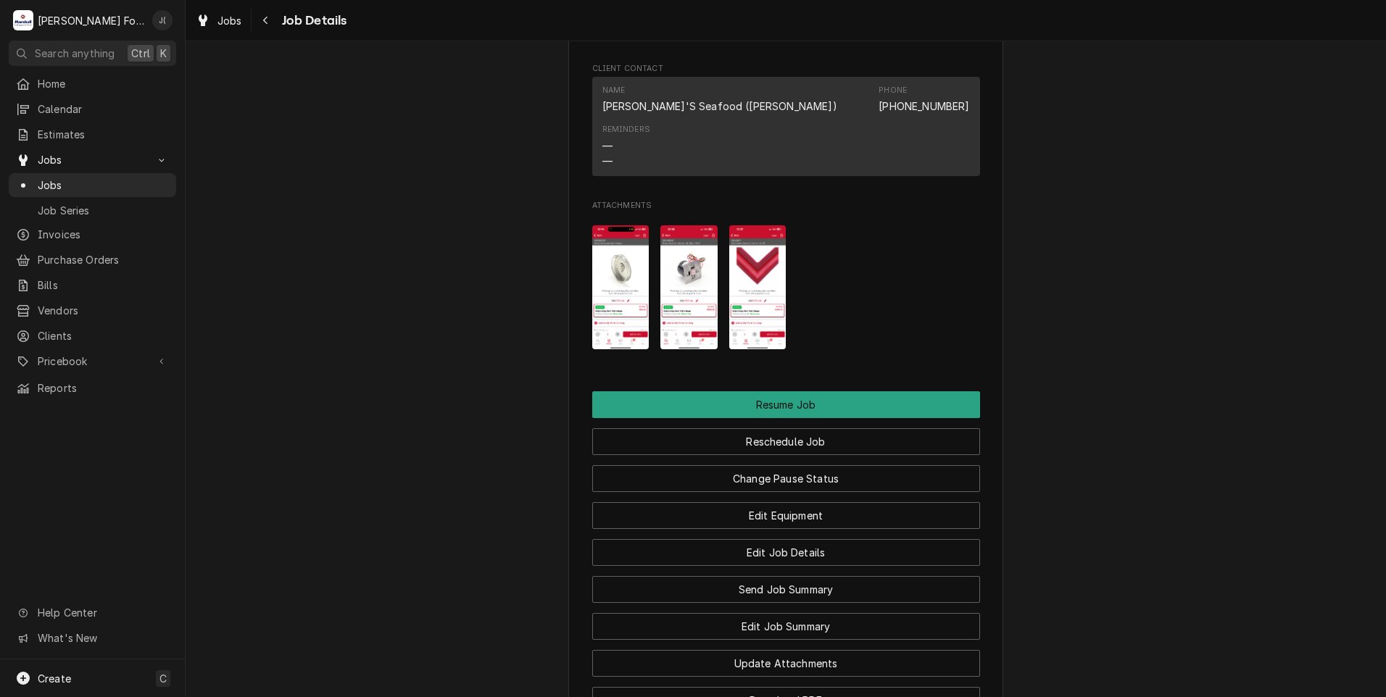
scroll to position [1667, 0]
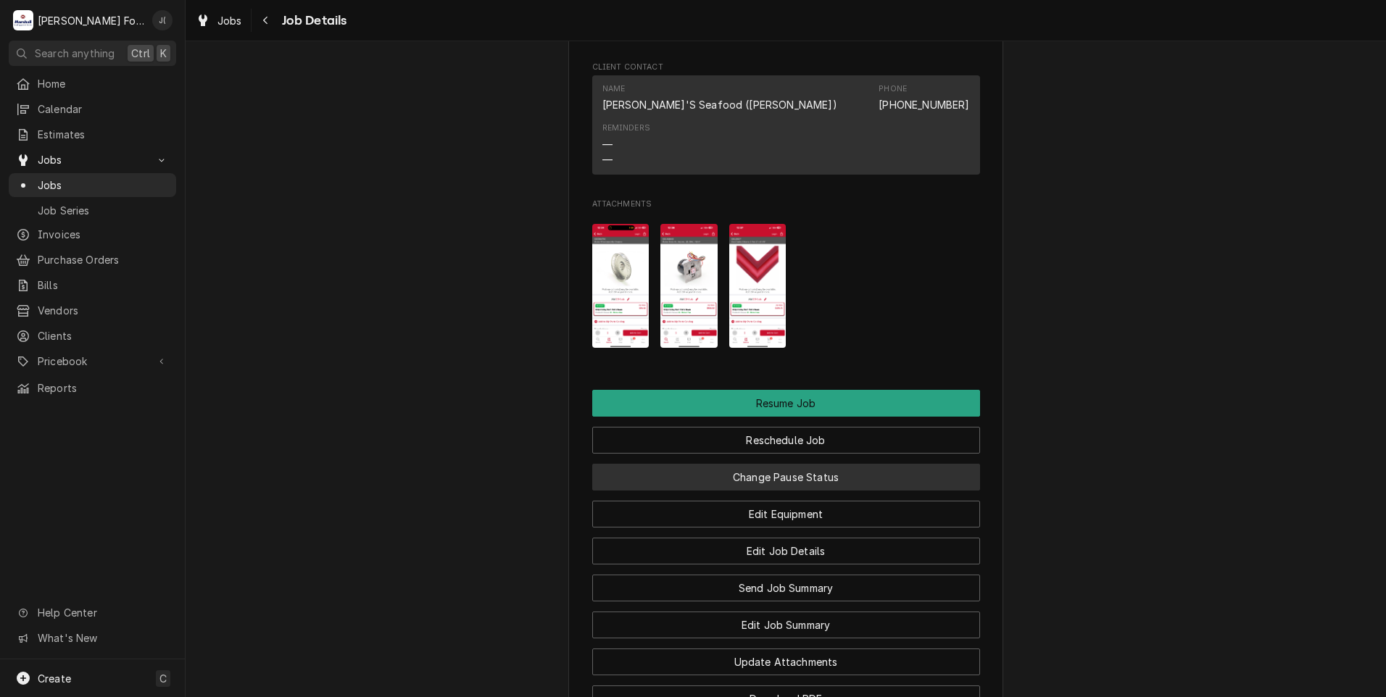
click at [773, 464] on button "Change Pause Status" at bounding box center [786, 477] width 388 height 27
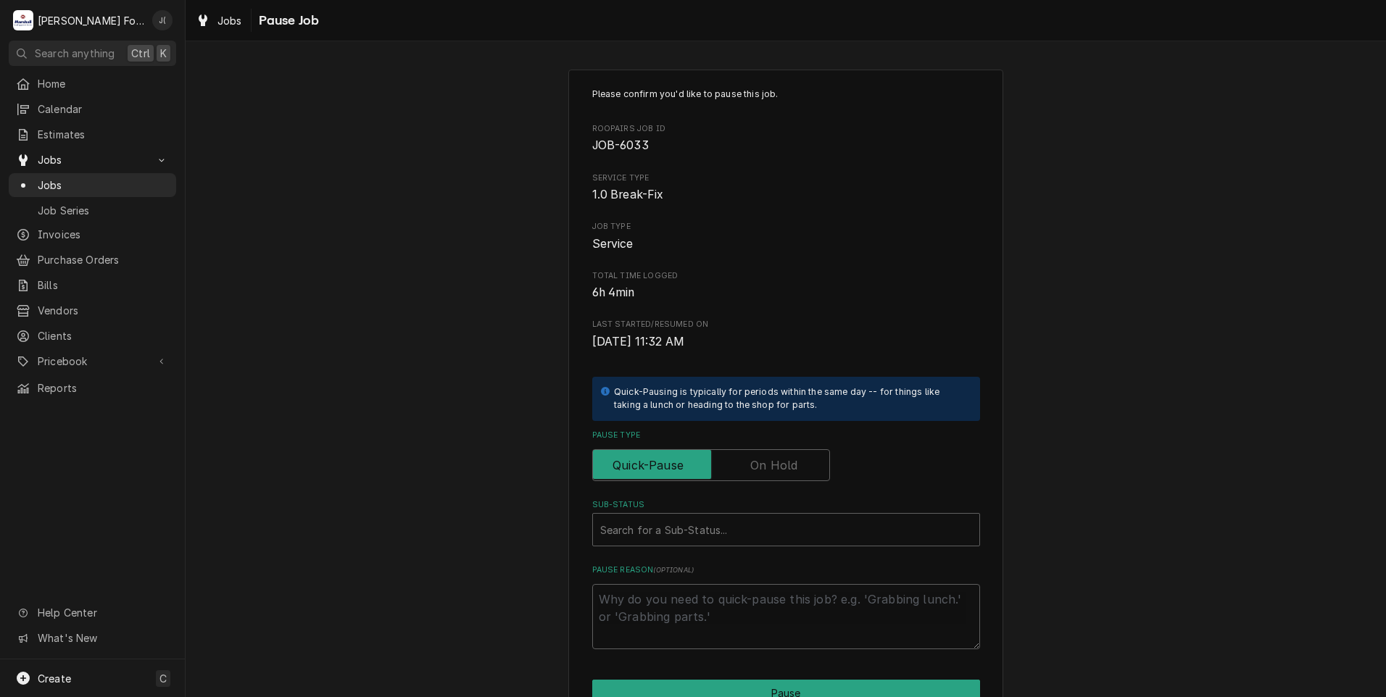
click at [765, 467] on label "Pause Type" at bounding box center [711, 465] width 238 height 32
click at [765, 467] on input "Pause Type" at bounding box center [711, 465] width 225 height 32
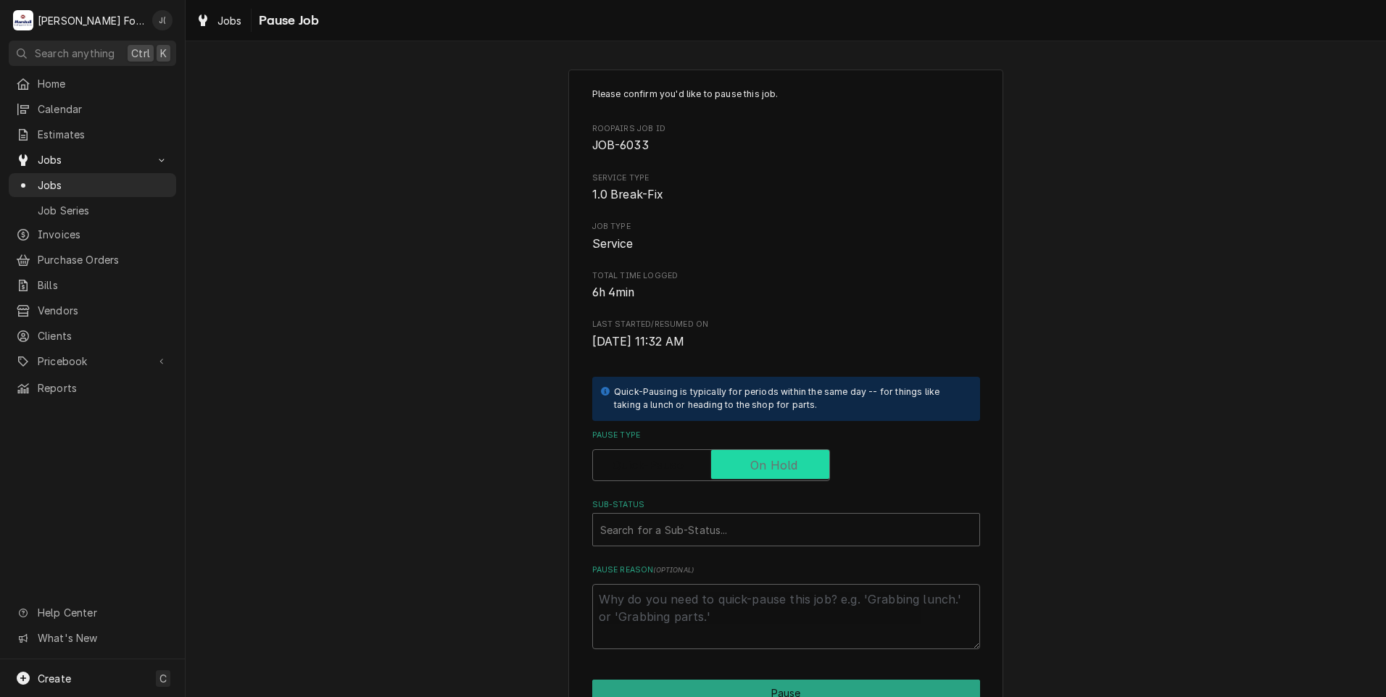
checkbox input "true"
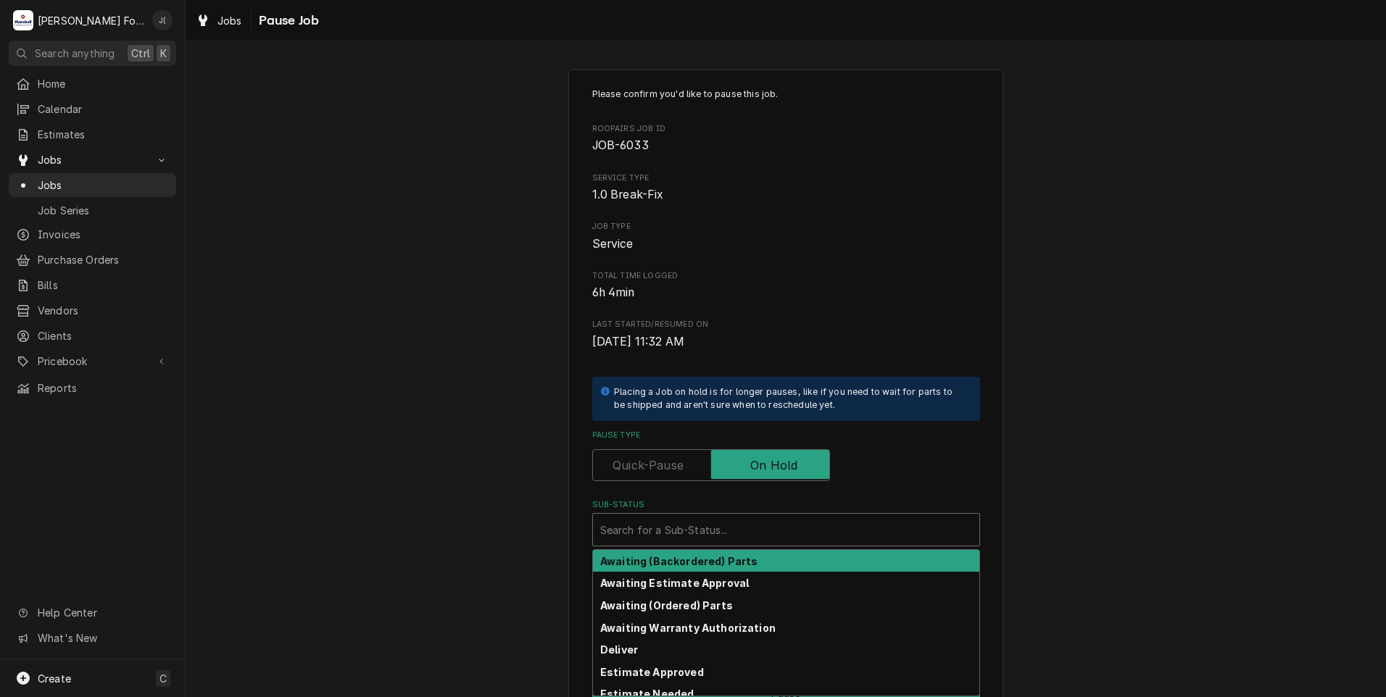
click at [728, 530] on div "Sub-Status" at bounding box center [786, 530] width 372 height 26
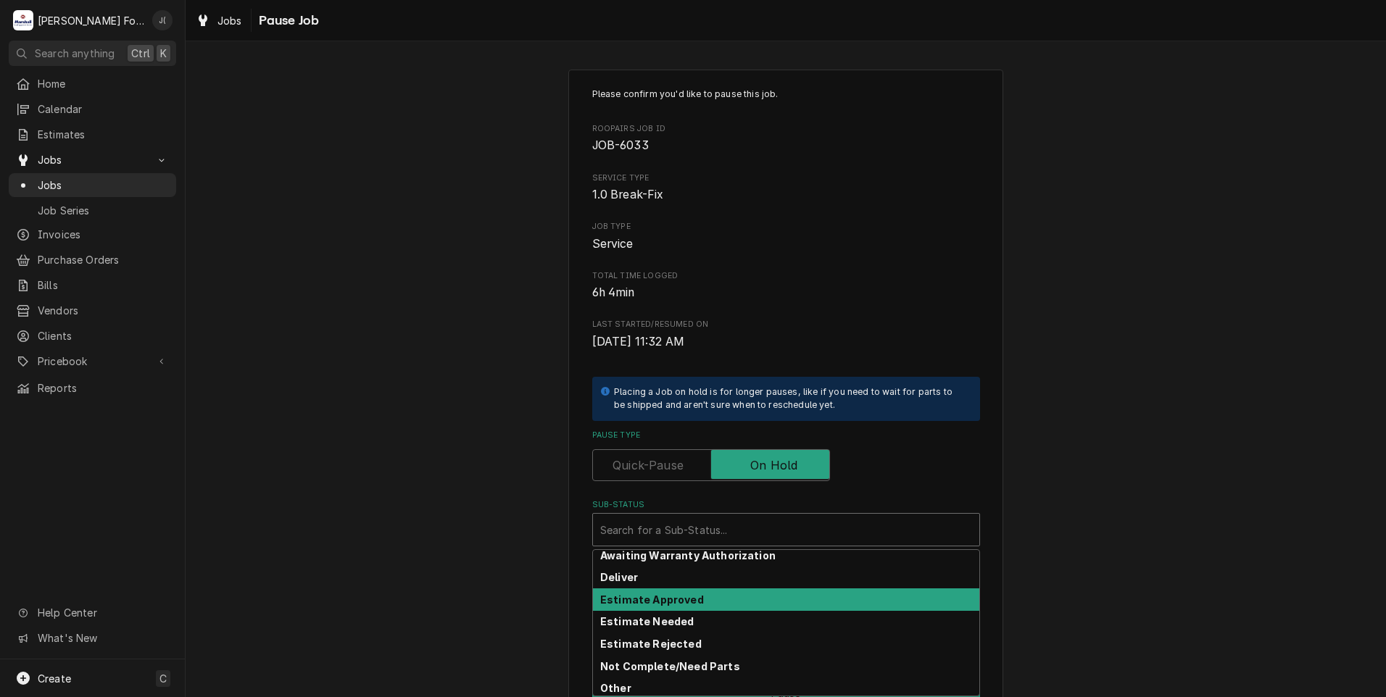
scroll to position [145, 0]
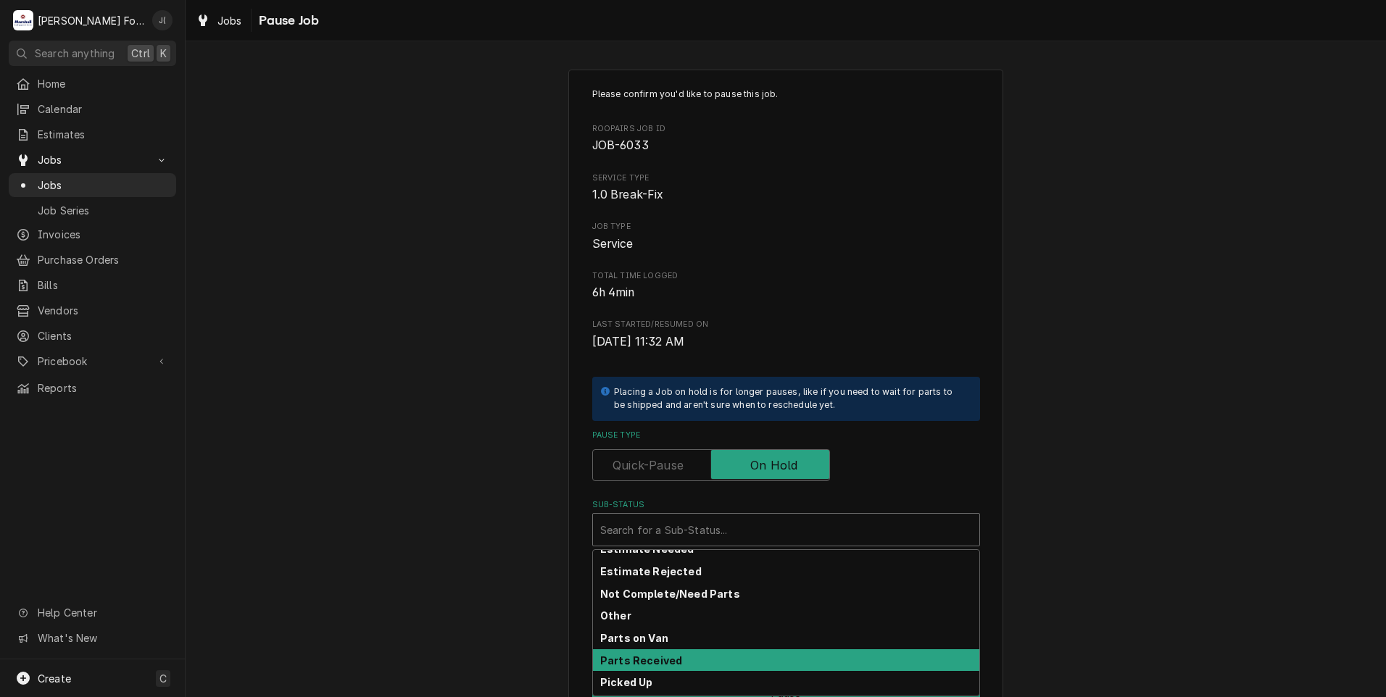
click at [678, 662] on div "Parts Received" at bounding box center [786, 660] width 386 height 22
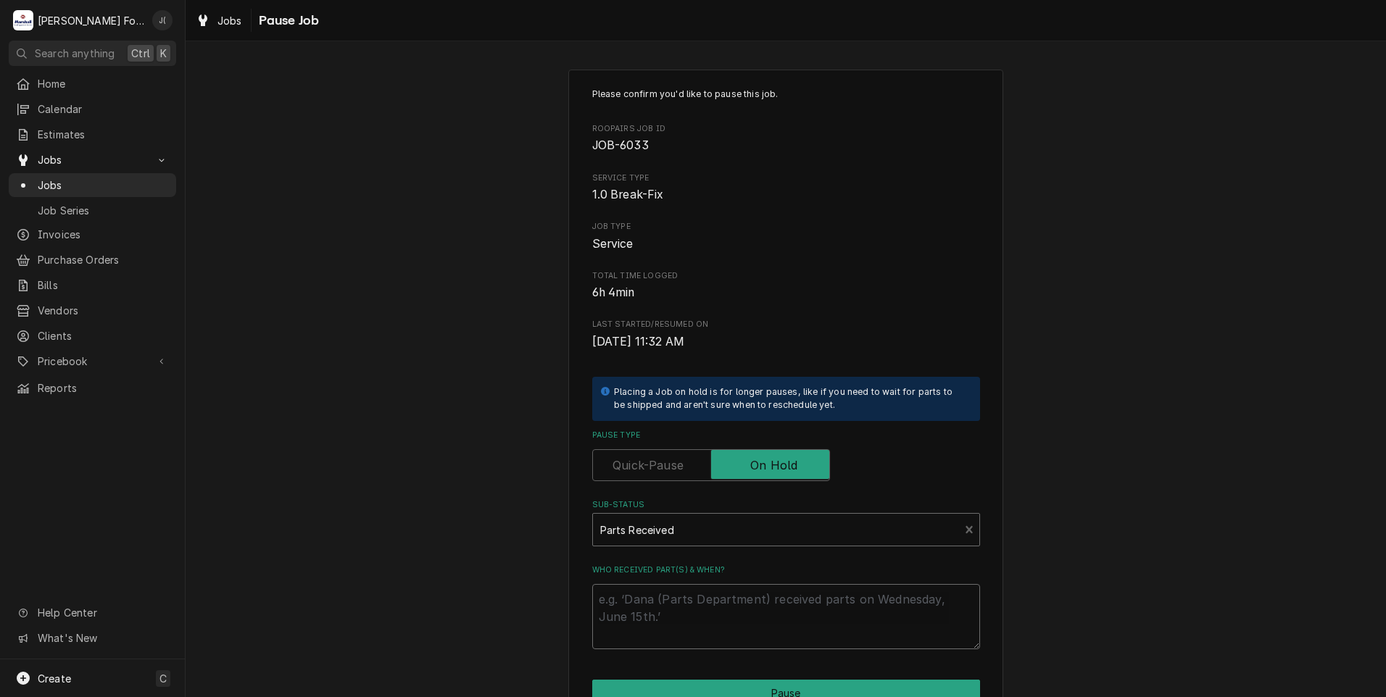
click at [665, 607] on textarea "Who received part(s) & when?" at bounding box center [786, 616] width 388 height 65
type textarea "x"
type textarea "0"
type textarea "x"
type textarea "08"
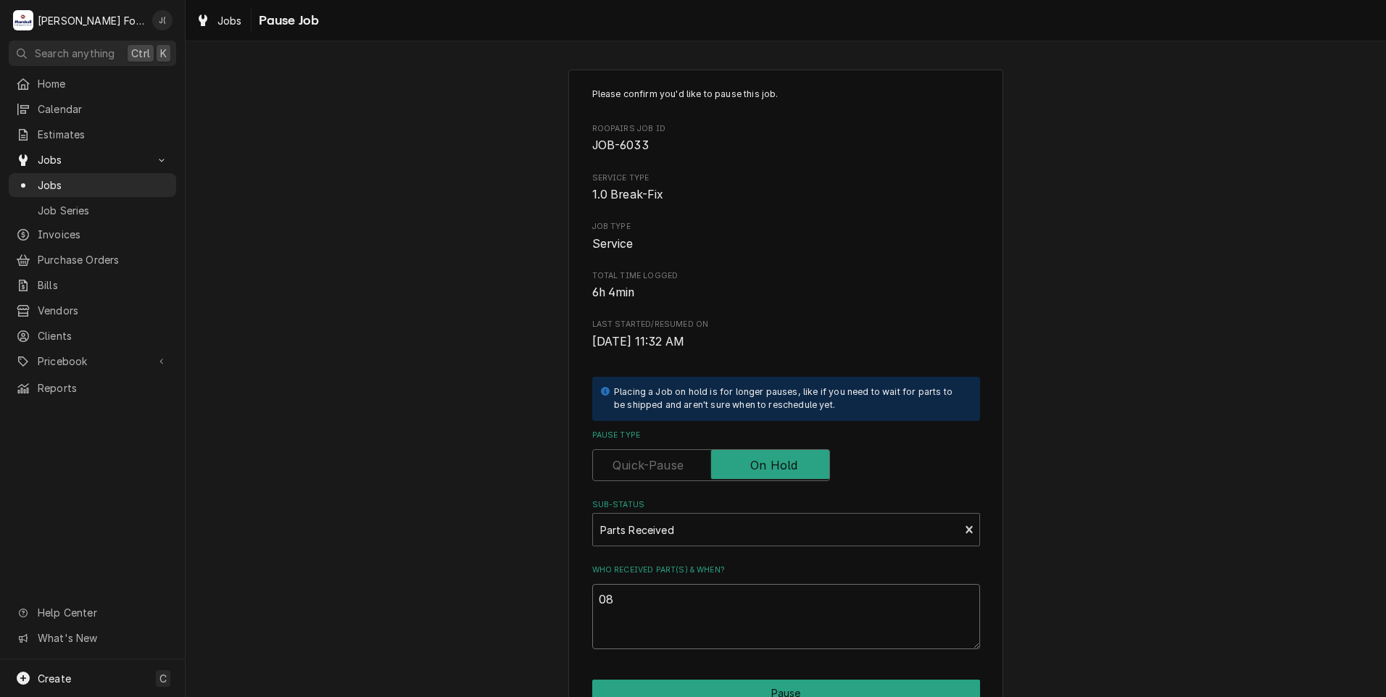
type textarea "x"
type textarea "08/"
type textarea "x"
type textarea "08/2"
type textarea "x"
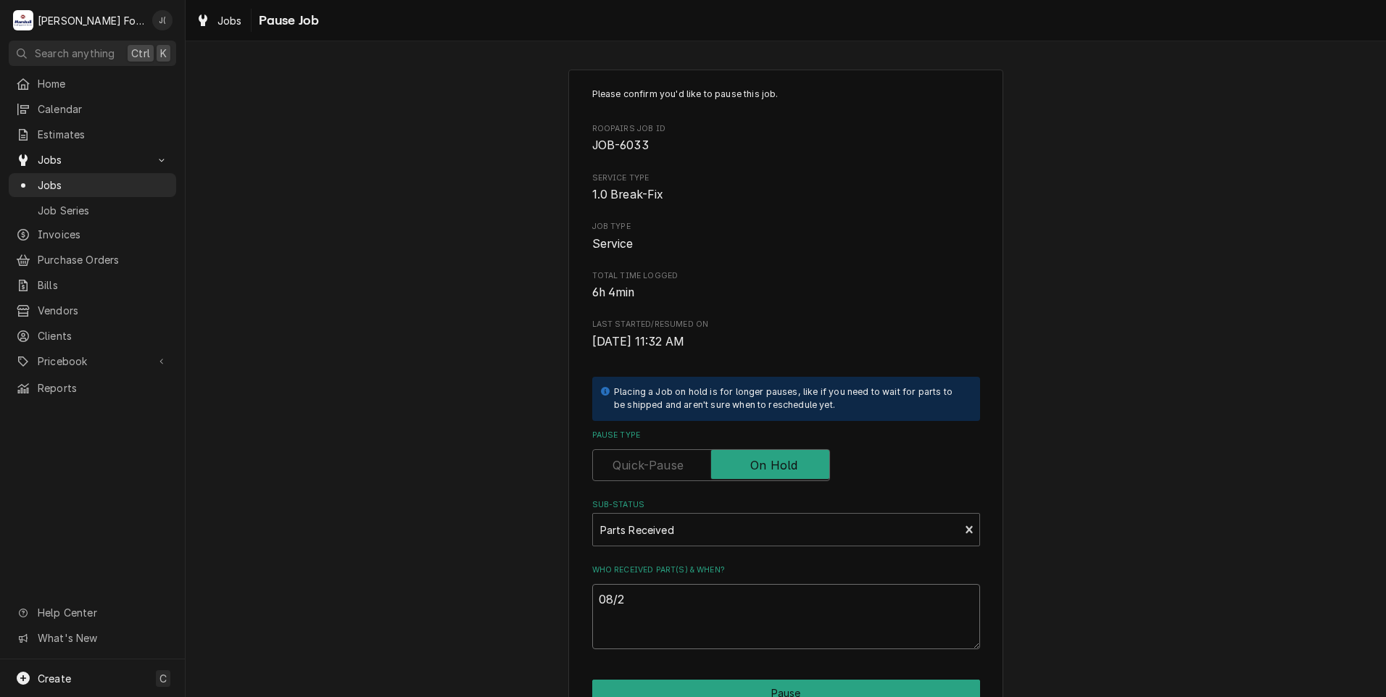
type textarea "08/26"
type textarea "x"
type textarea "08/26/"
type textarea "x"
type textarea "08/26/2"
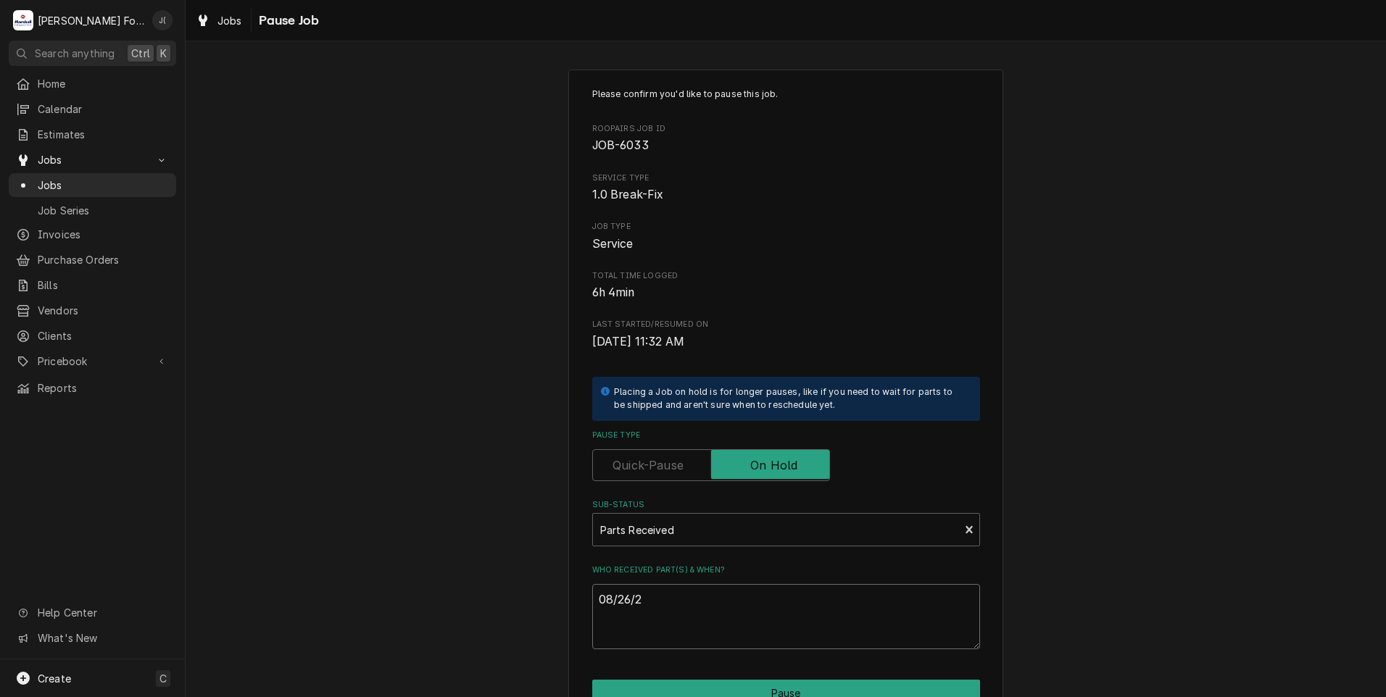
type textarea "x"
type textarea "08/26/20"
type textarea "x"
type textarea "08/26/202"
type textarea "x"
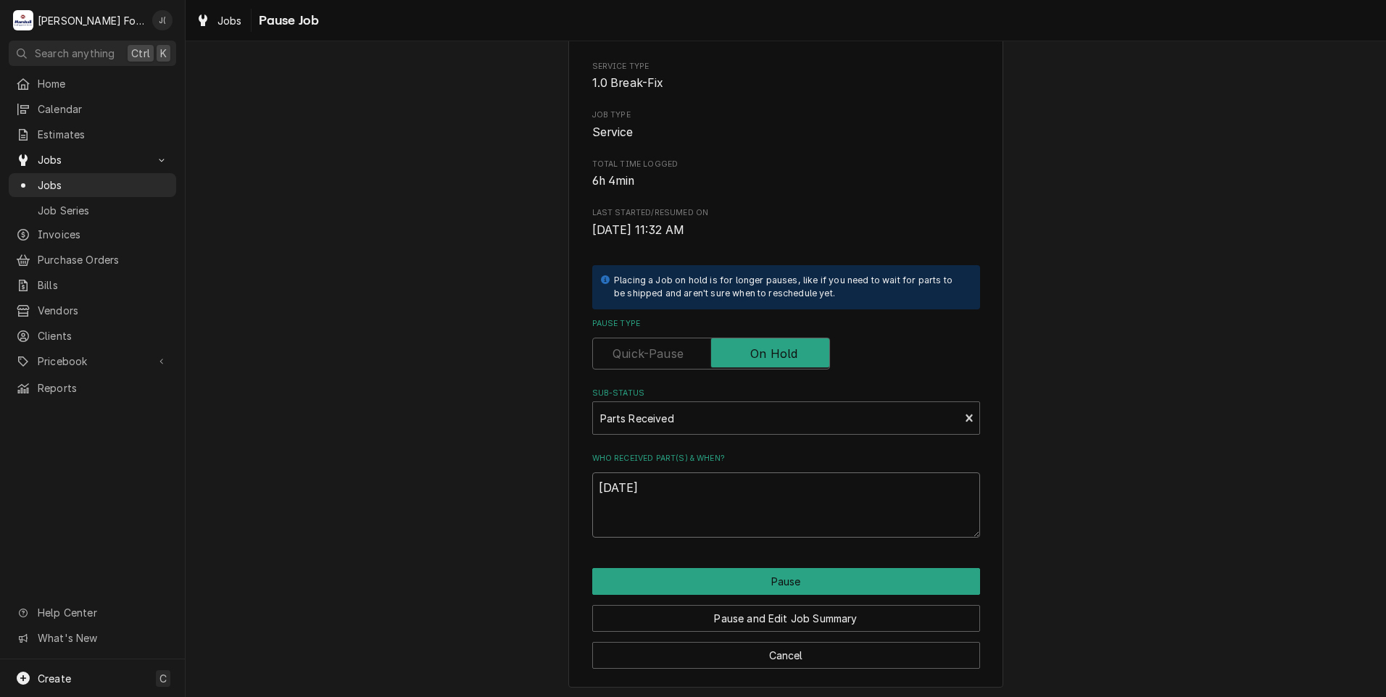
scroll to position [115, 0]
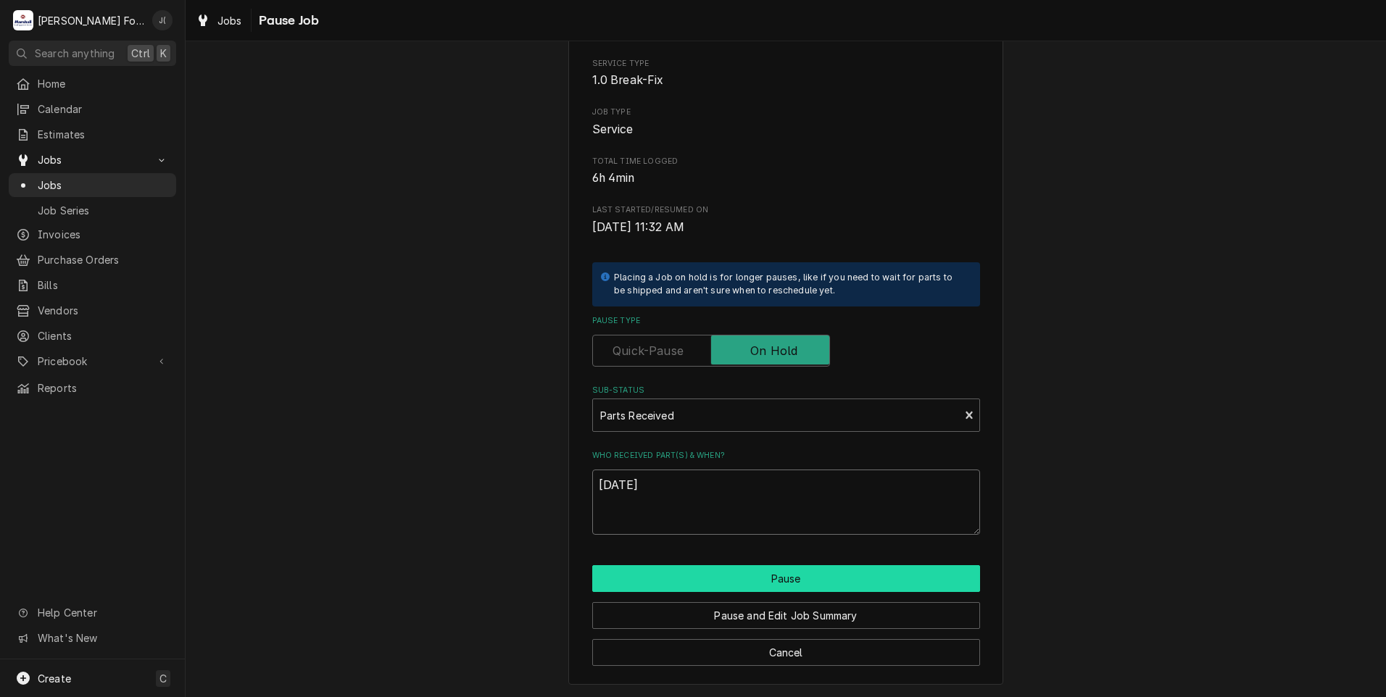
type textarea "[DATE]"
click at [727, 585] on button "Pause" at bounding box center [786, 578] width 388 height 27
type textarea "x"
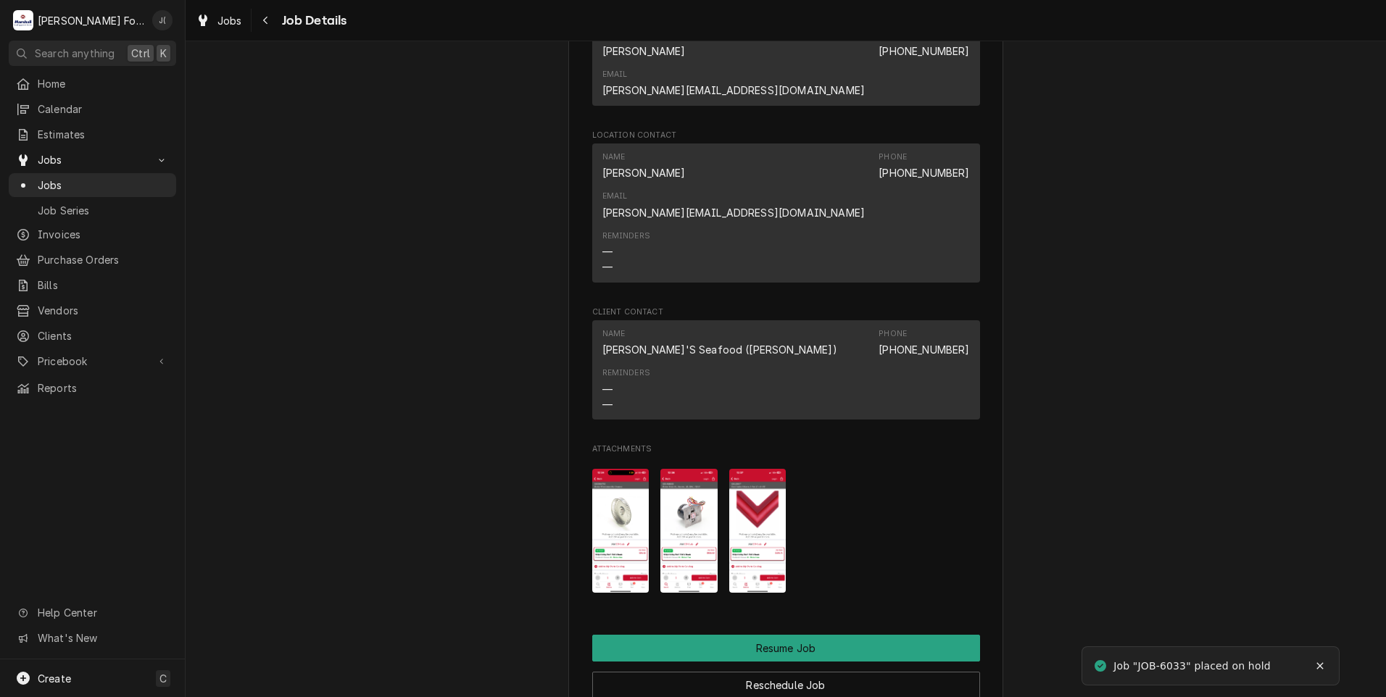
scroll to position [1667, 0]
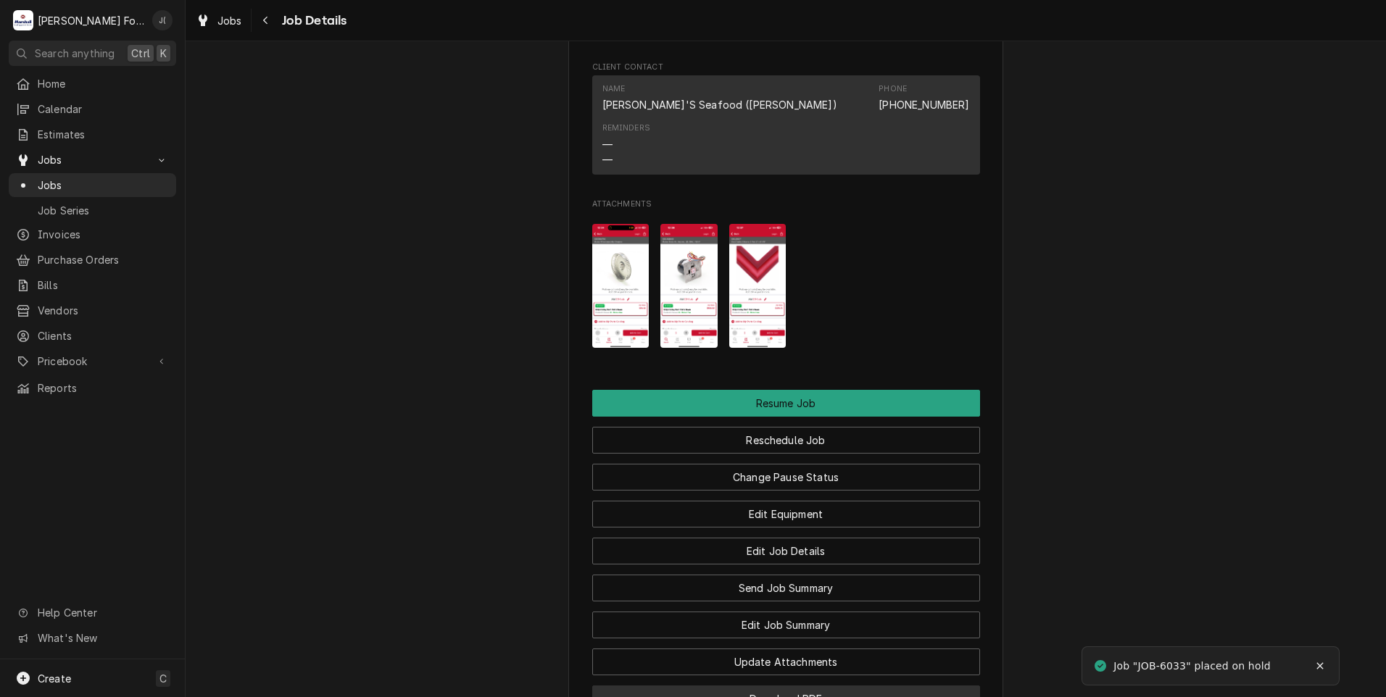
click at [781, 686] on button "Download PDF" at bounding box center [786, 699] width 388 height 27
